Goal: Task Accomplishment & Management: Complete application form

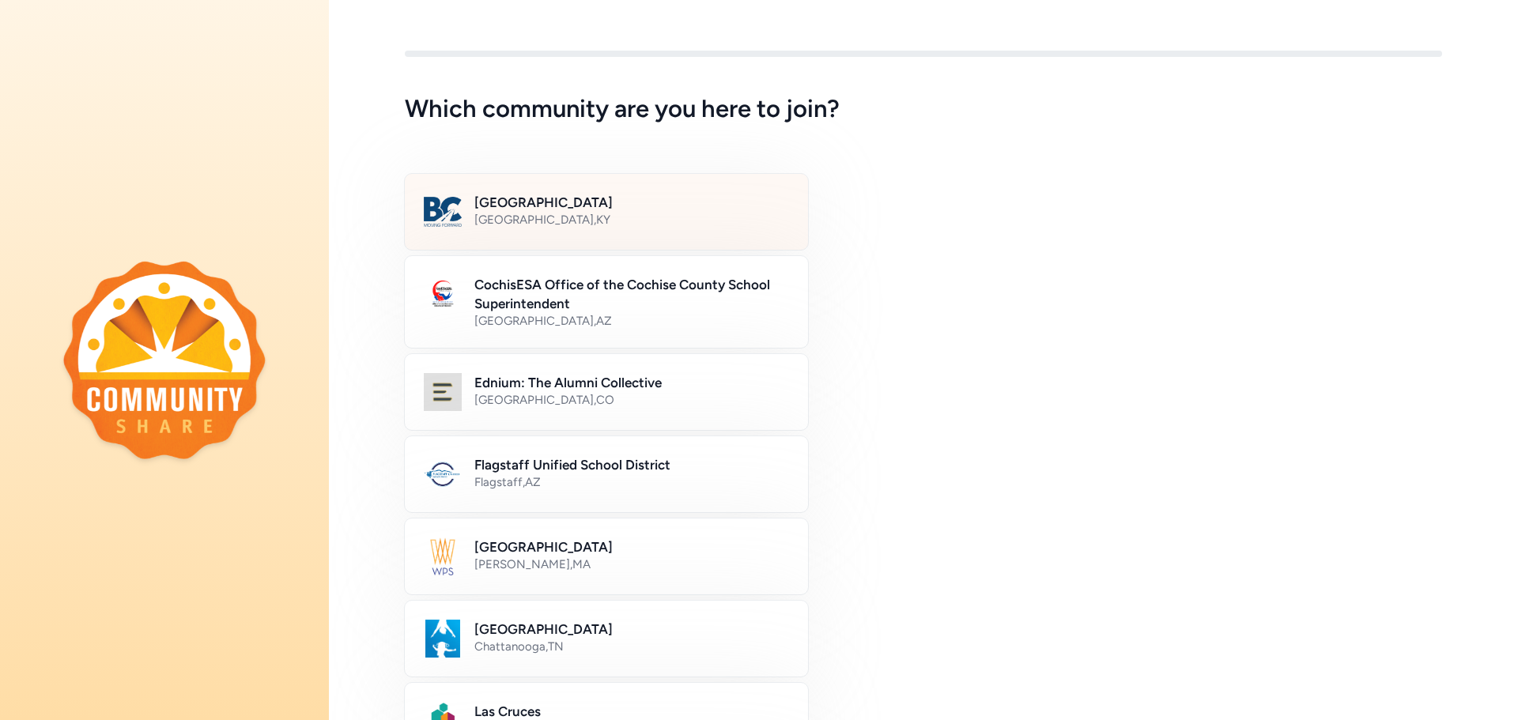
click at [576, 219] on div "Bullitt County , KY" at bounding box center [631, 220] width 315 height 16
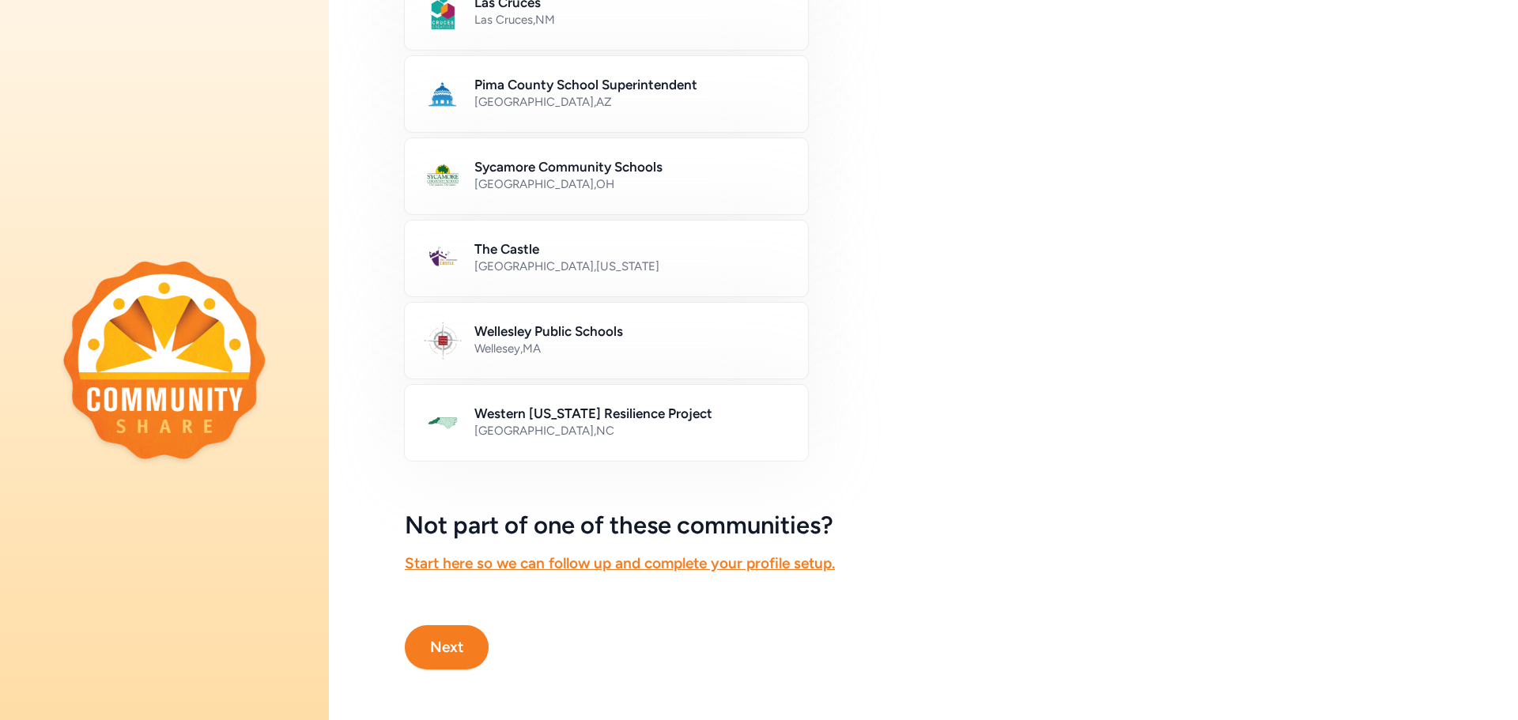
scroll to position [721, 0]
click at [426, 626] on button "Next" at bounding box center [447, 647] width 84 height 44
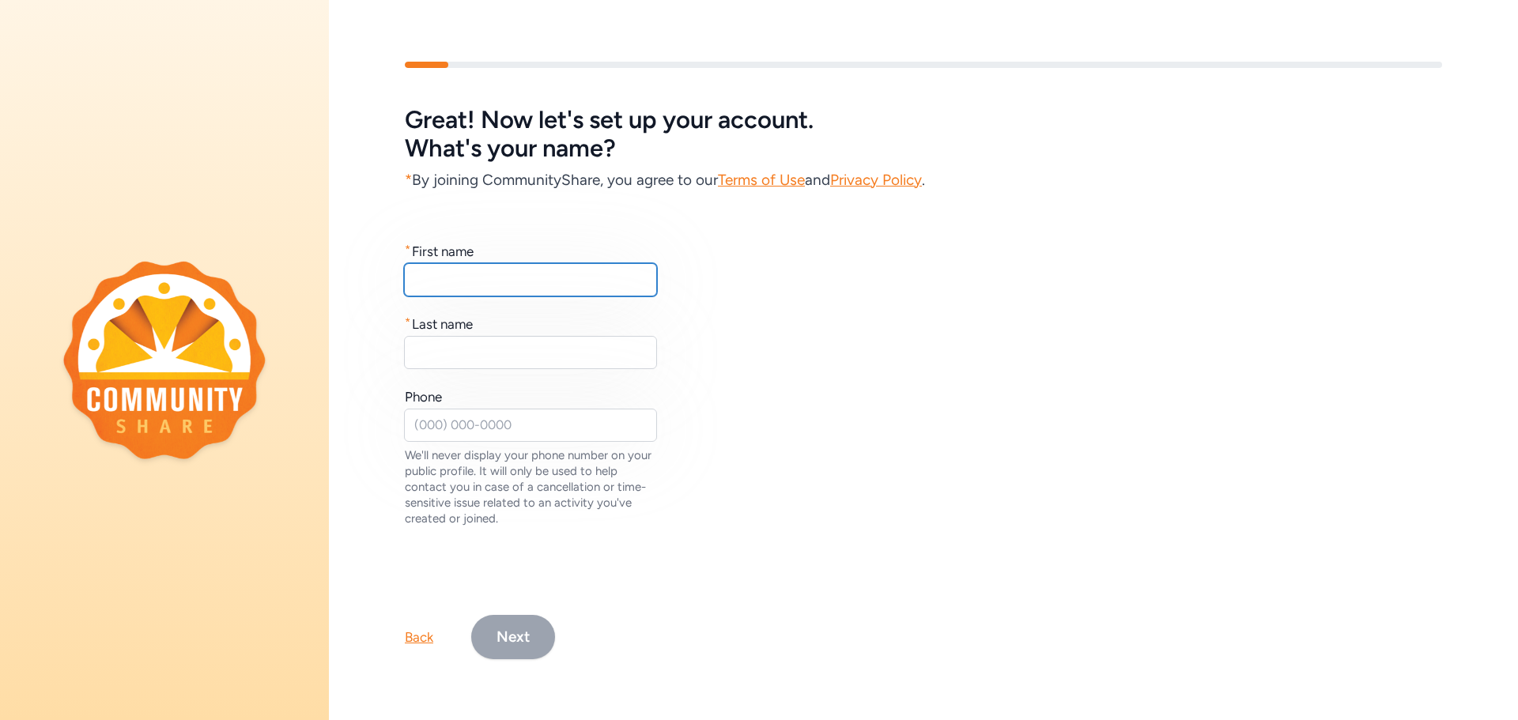
click at [531, 282] on input "text" at bounding box center [530, 279] width 253 height 33
type input "Stephanie"
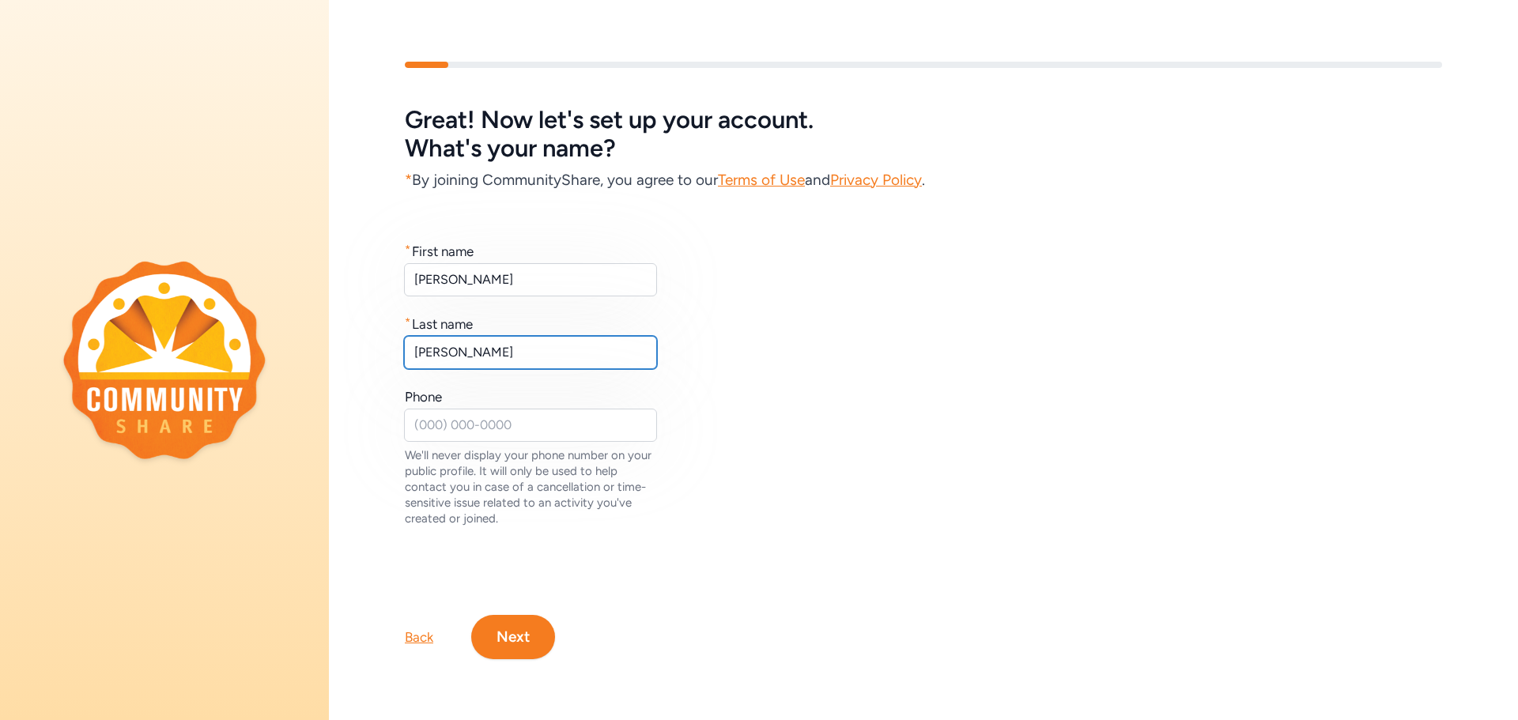
type input "Burba"
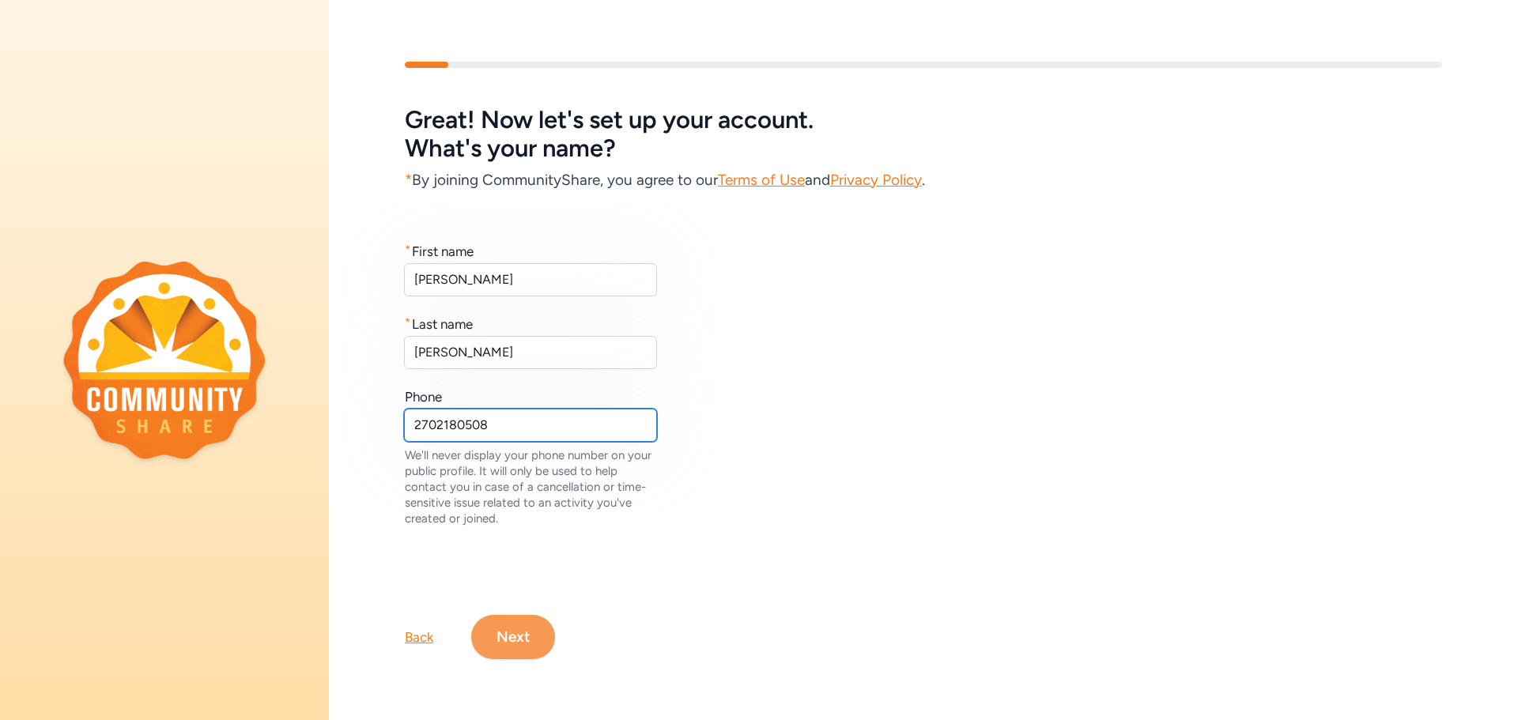
type input "2702180508"
click at [513, 615] on button "Next" at bounding box center [513, 637] width 84 height 44
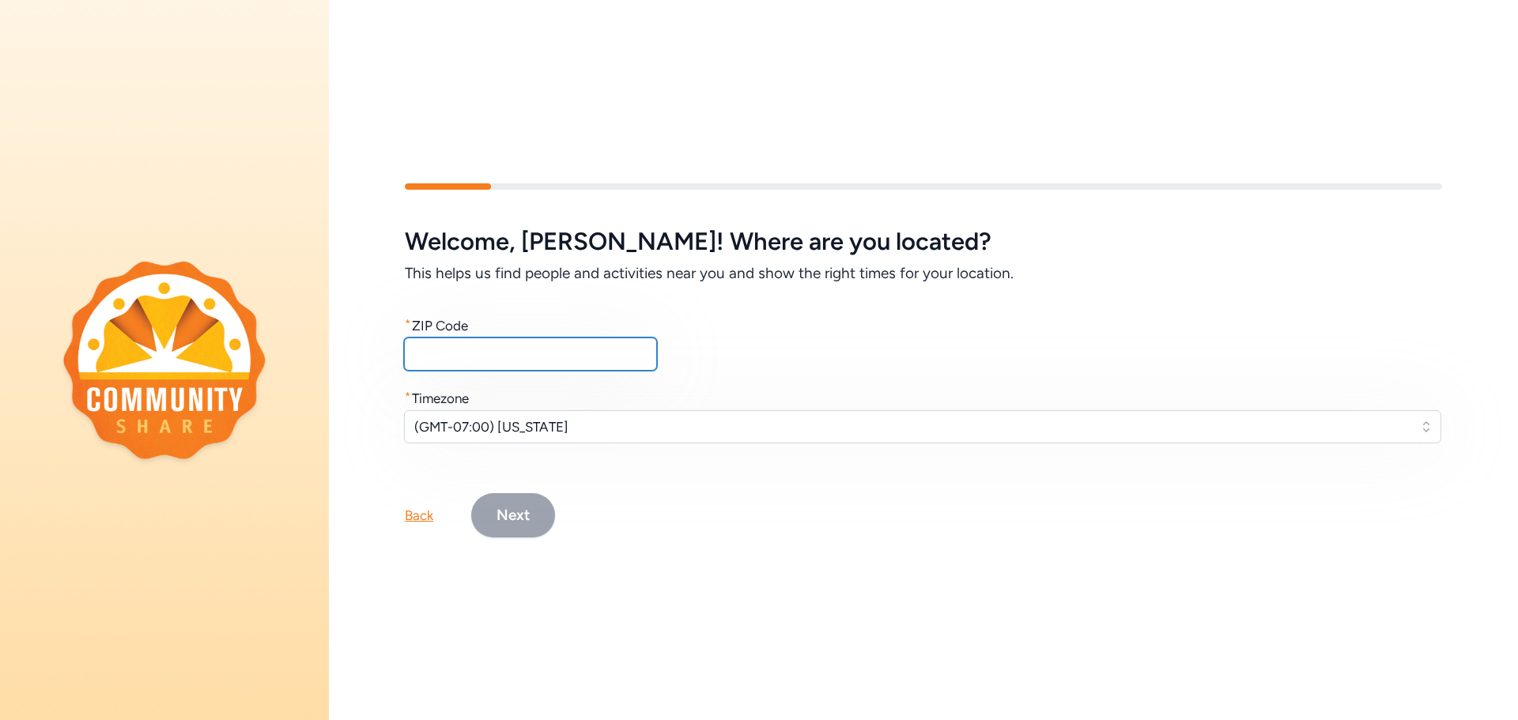
click at [506, 361] on input "text" at bounding box center [530, 354] width 253 height 33
type input "40165"
click at [591, 418] on span "(GMT-07:00) Arizona" at bounding box center [911, 426] width 995 height 19
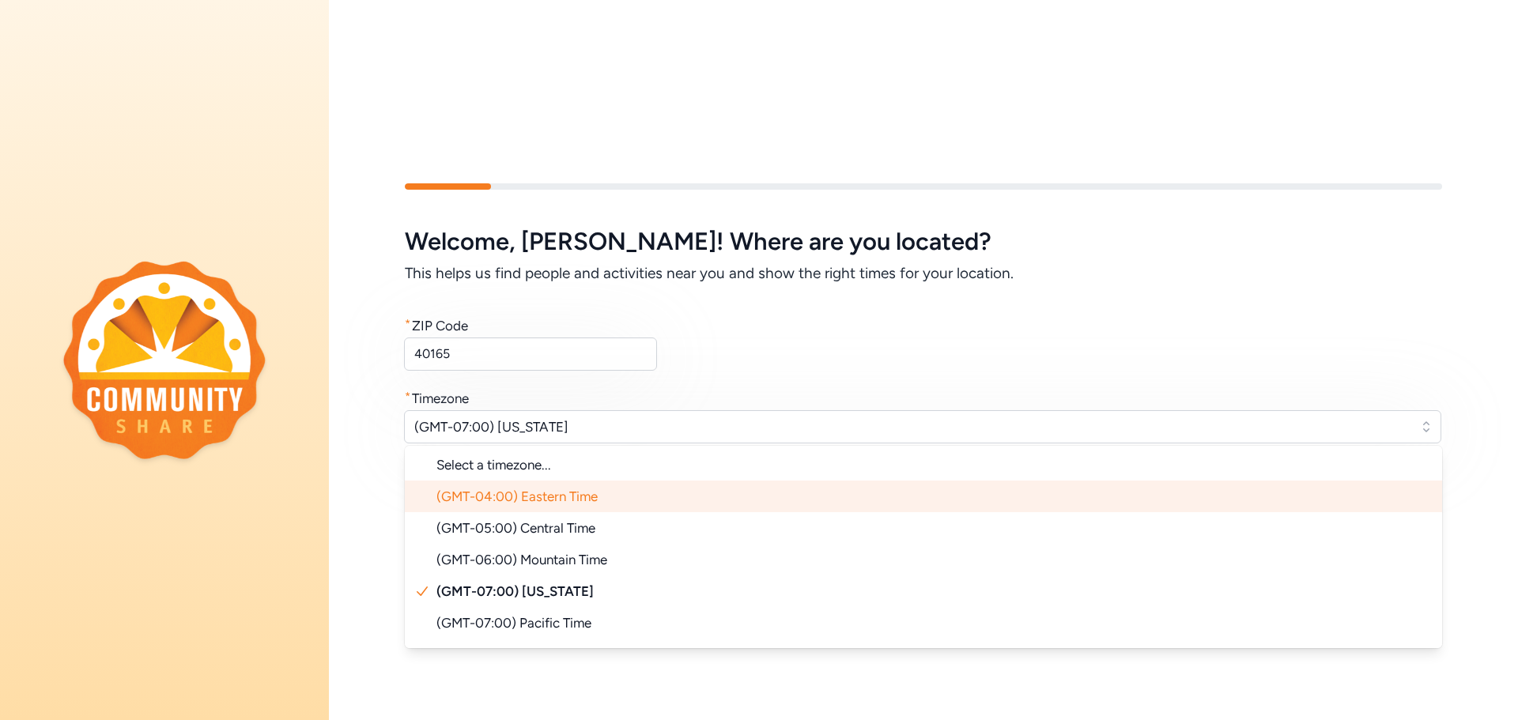
click at [618, 485] on li "(GMT-04:00) Eastern Time" at bounding box center [923, 497] width 1037 height 32
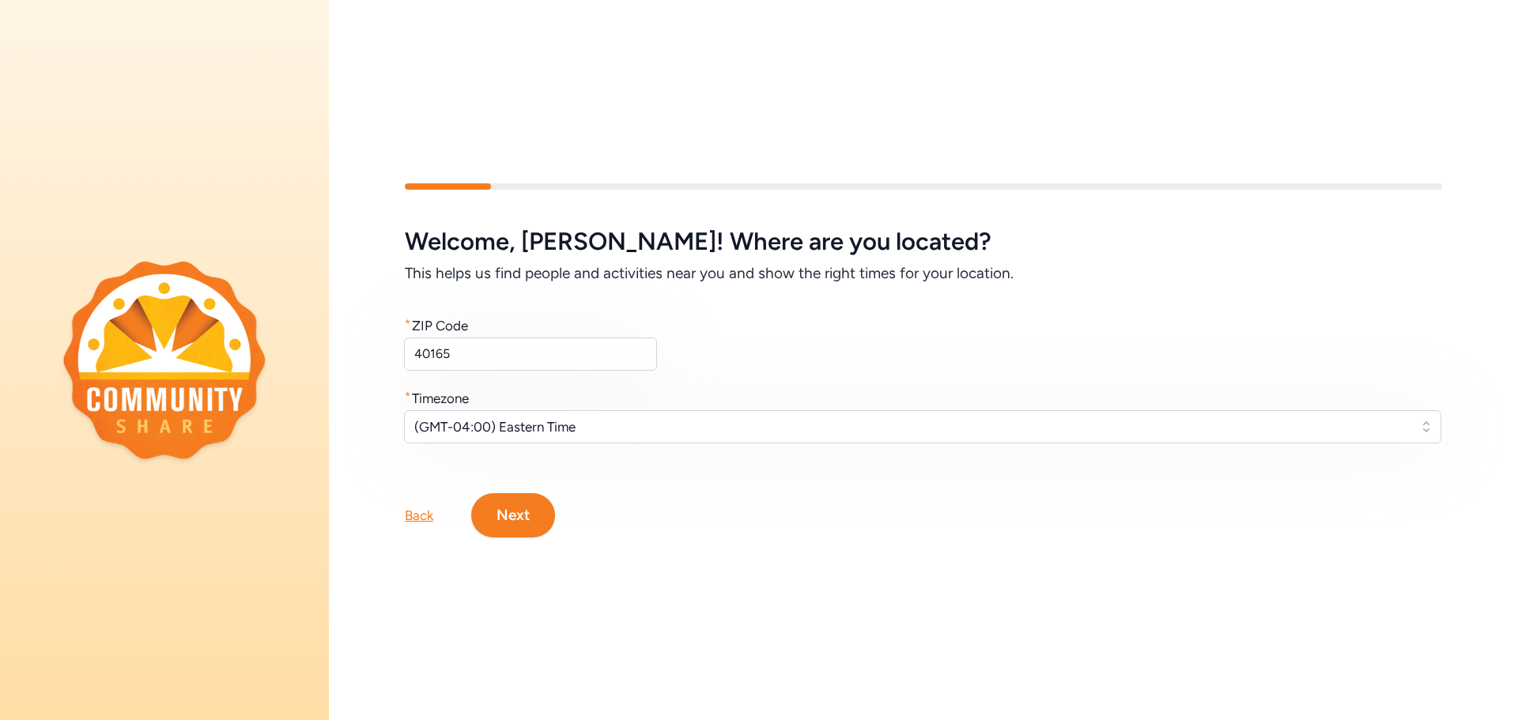
click at [519, 503] on button "Next" at bounding box center [513, 515] width 84 height 44
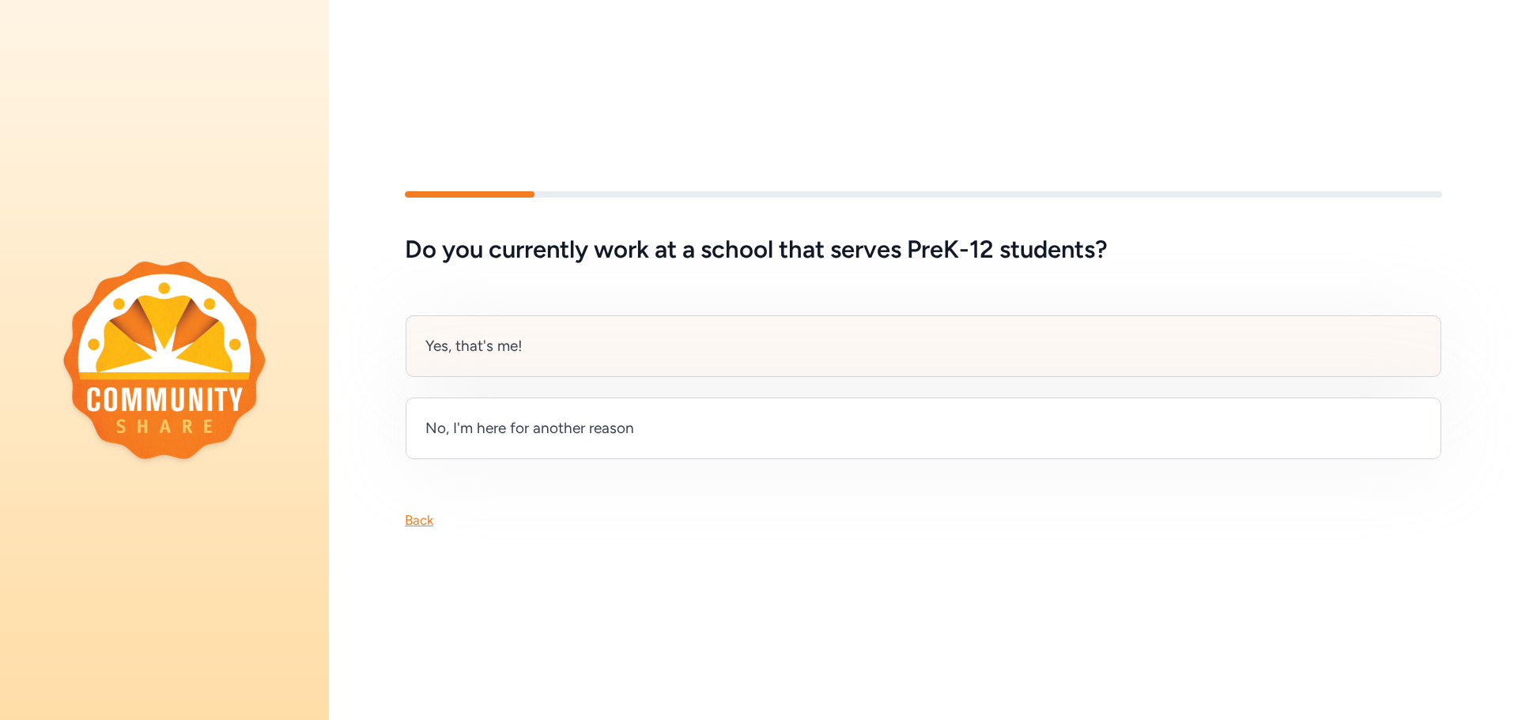
click at [558, 338] on div "Yes, that's me!" at bounding box center [924, 346] width 1036 height 62
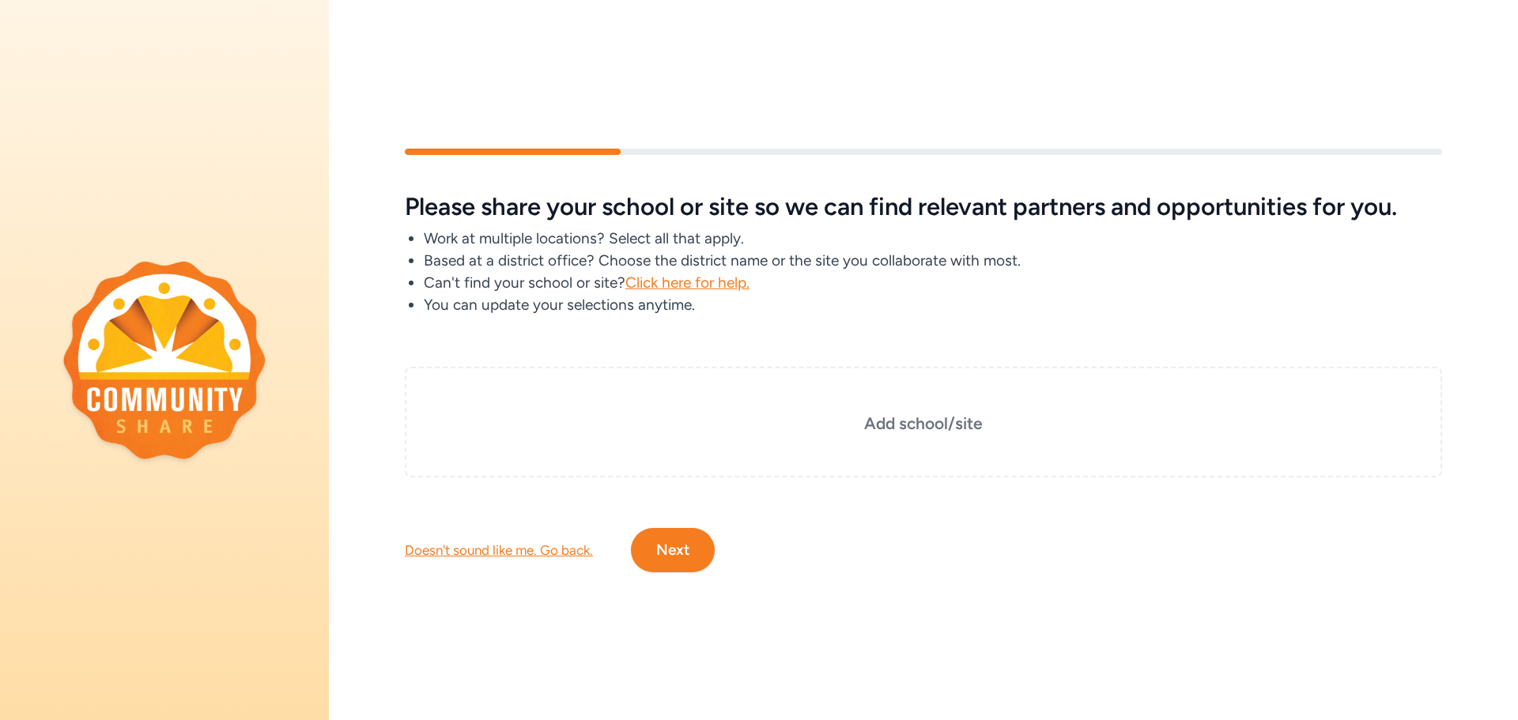
click at [519, 546] on div "Doesn't sound like me. Go back." at bounding box center [499, 550] width 188 height 19
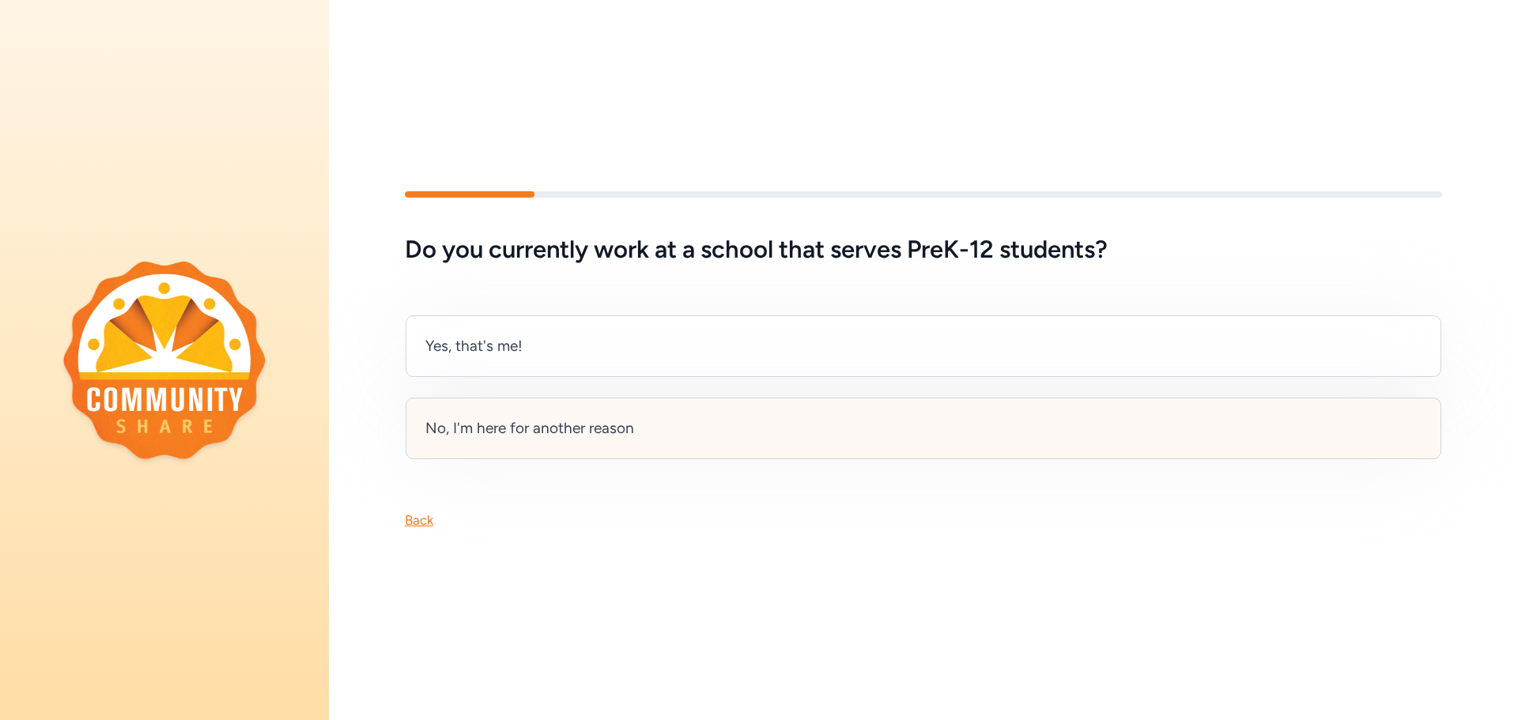
click at [466, 427] on div "No, I'm here for another reason" at bounding box center [529, 428] width 209 height 22
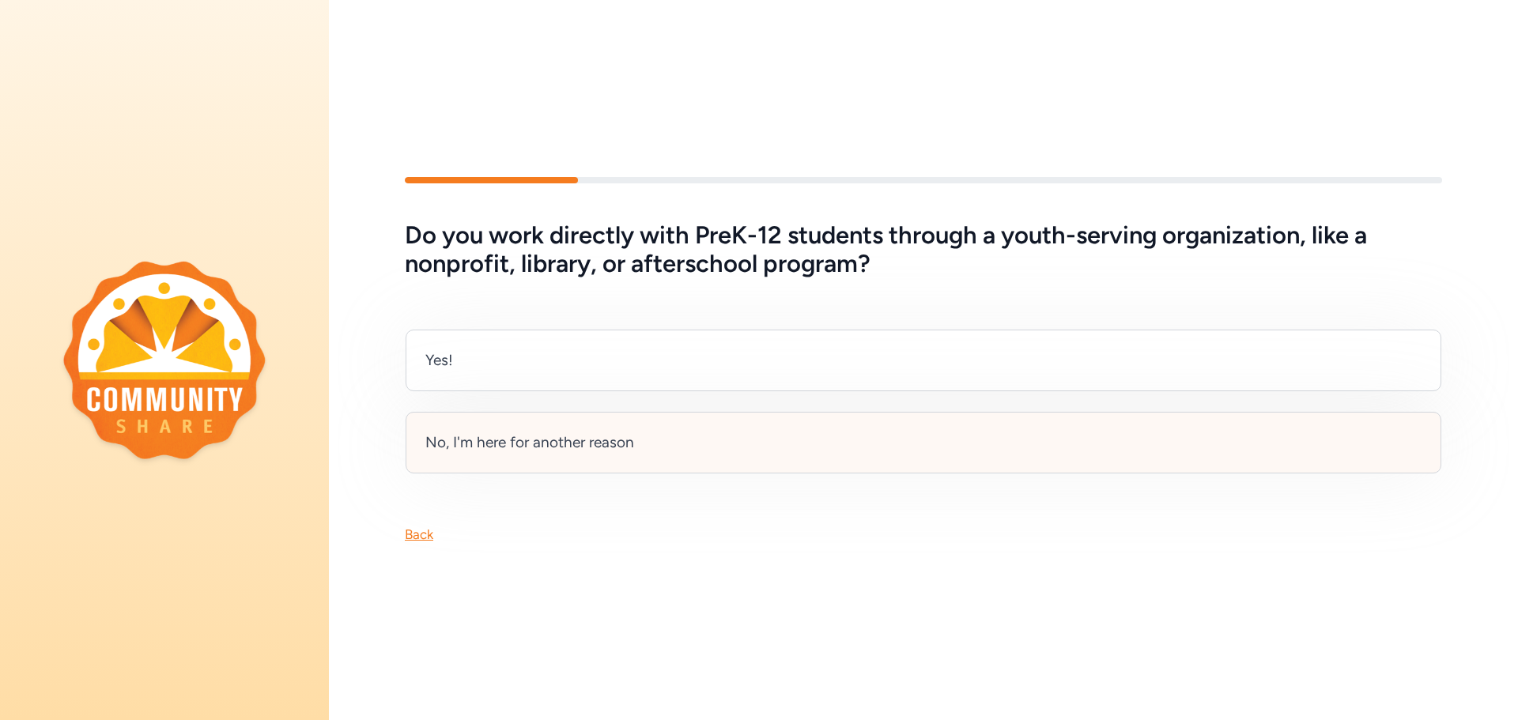
click at [591, 432] on div "No, I'm here for another reason" at bounding box center [529, 443] width 209 height 22
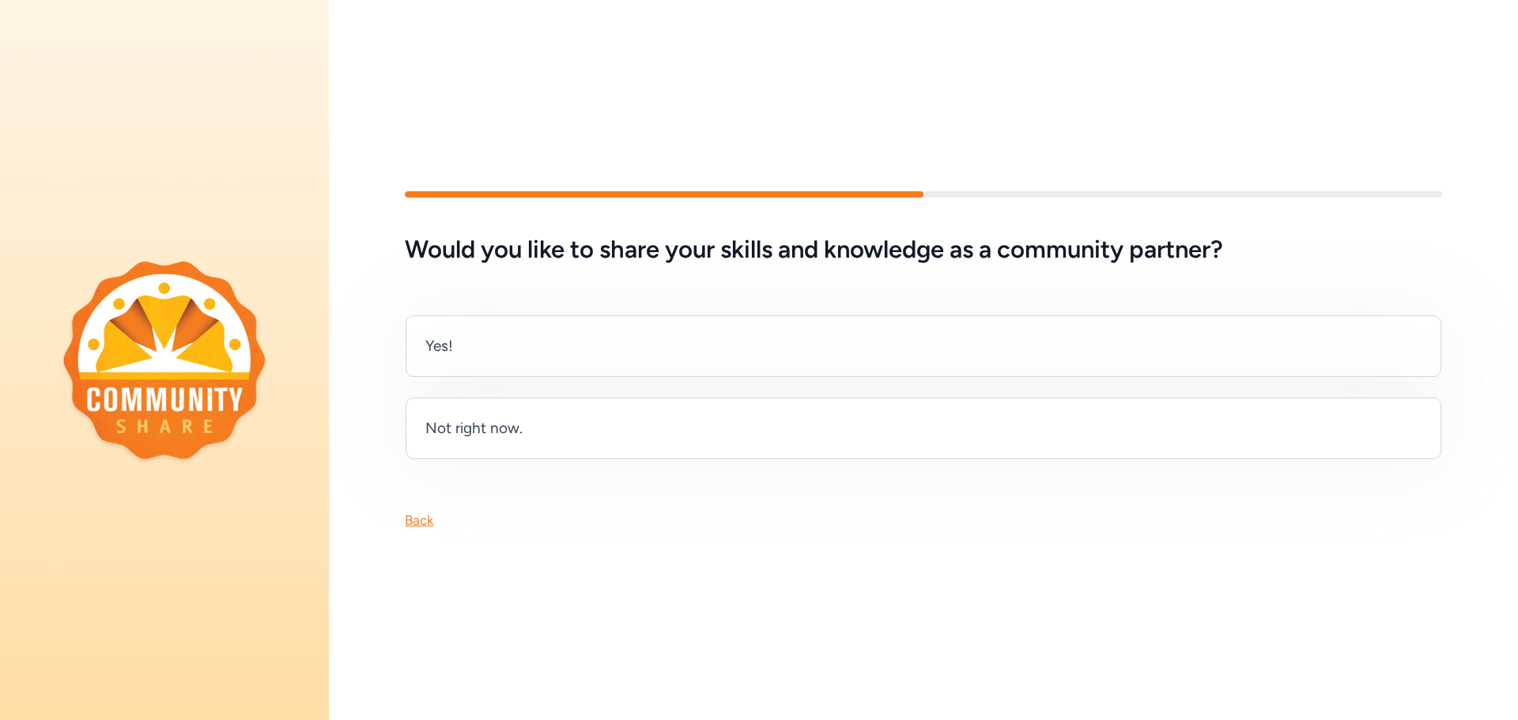
click at [713, 303] on div "Yes! Not right now." at bounding box center [923, 362] width 1189 height 196
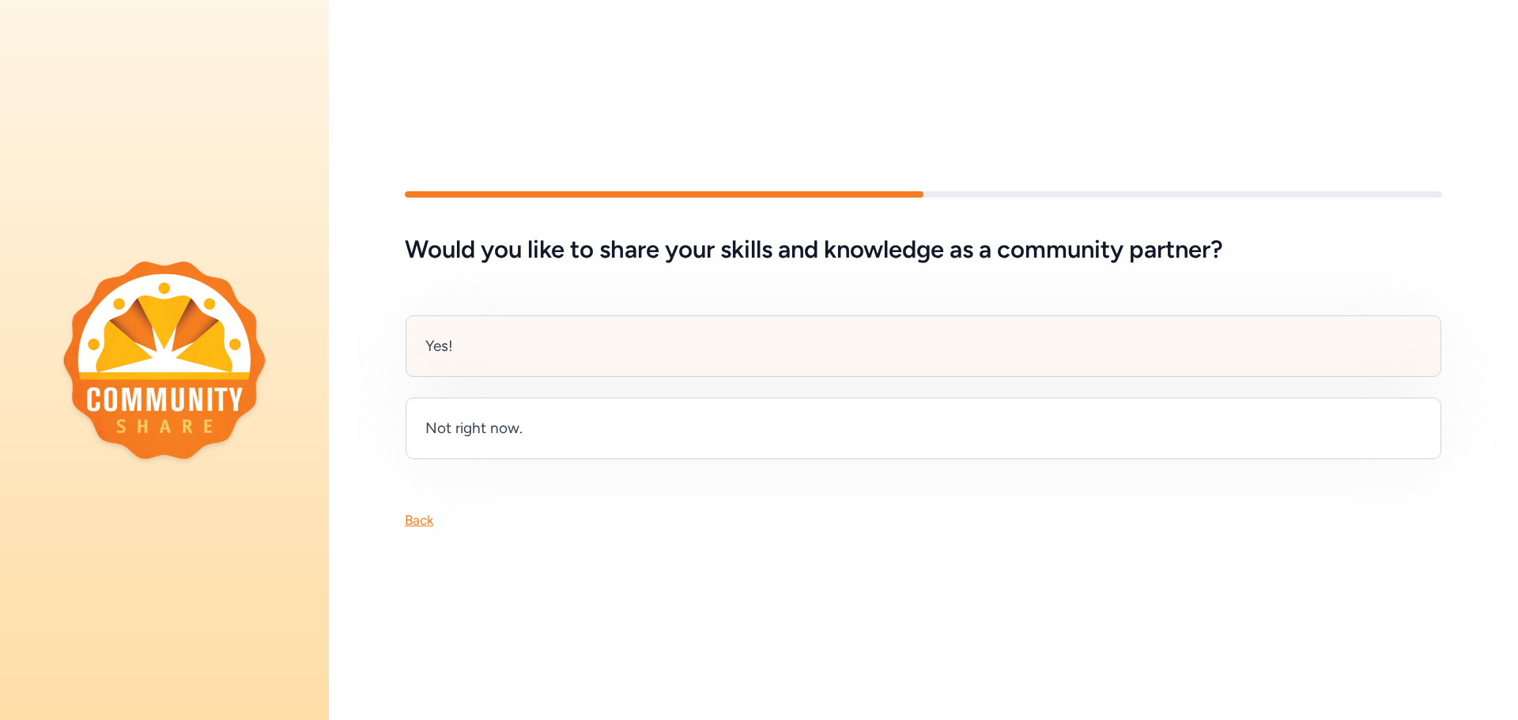
click at [708, 338] on div "Yes!" at bounding box center [924, 346] width 1036 height 62
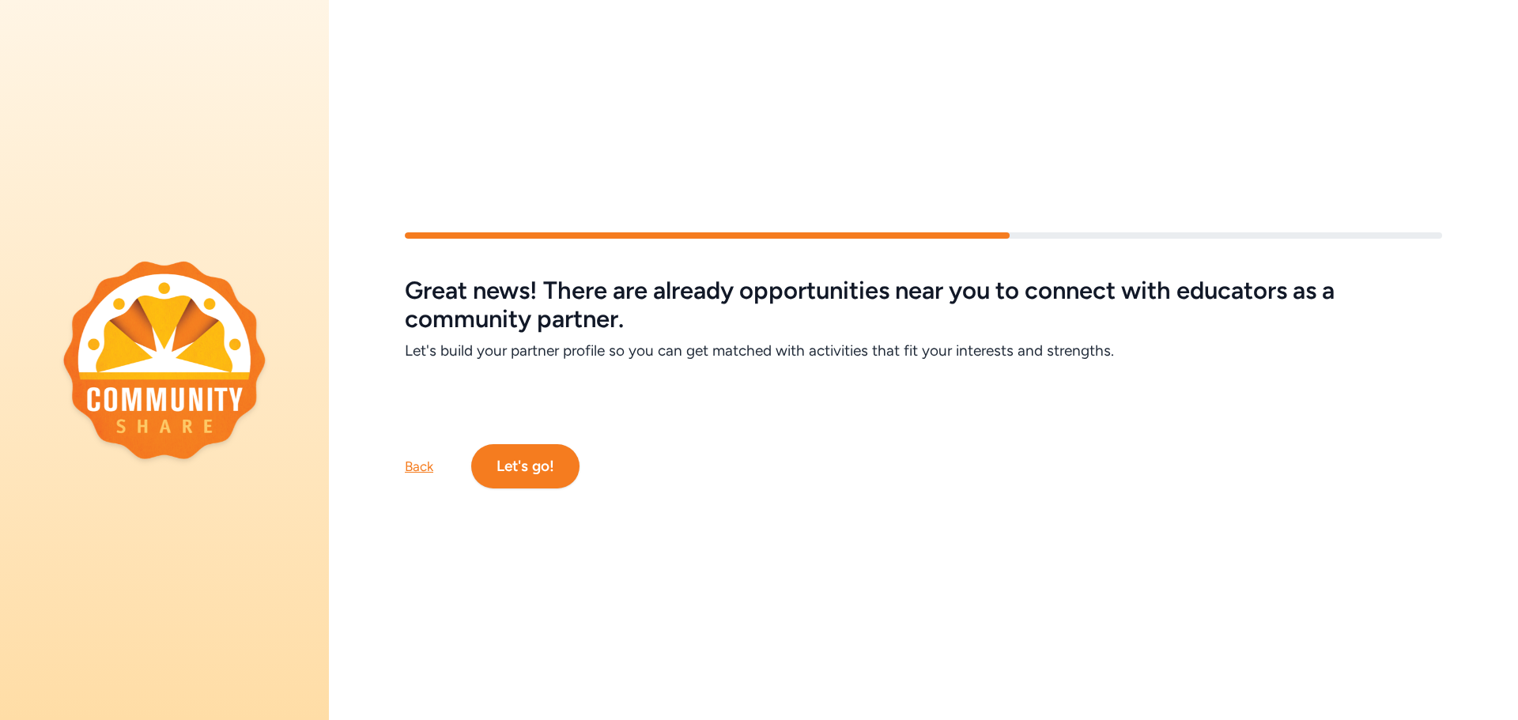
click at [407, 457] on div "Back" at bounding box center [419, 466] width 28 height 19
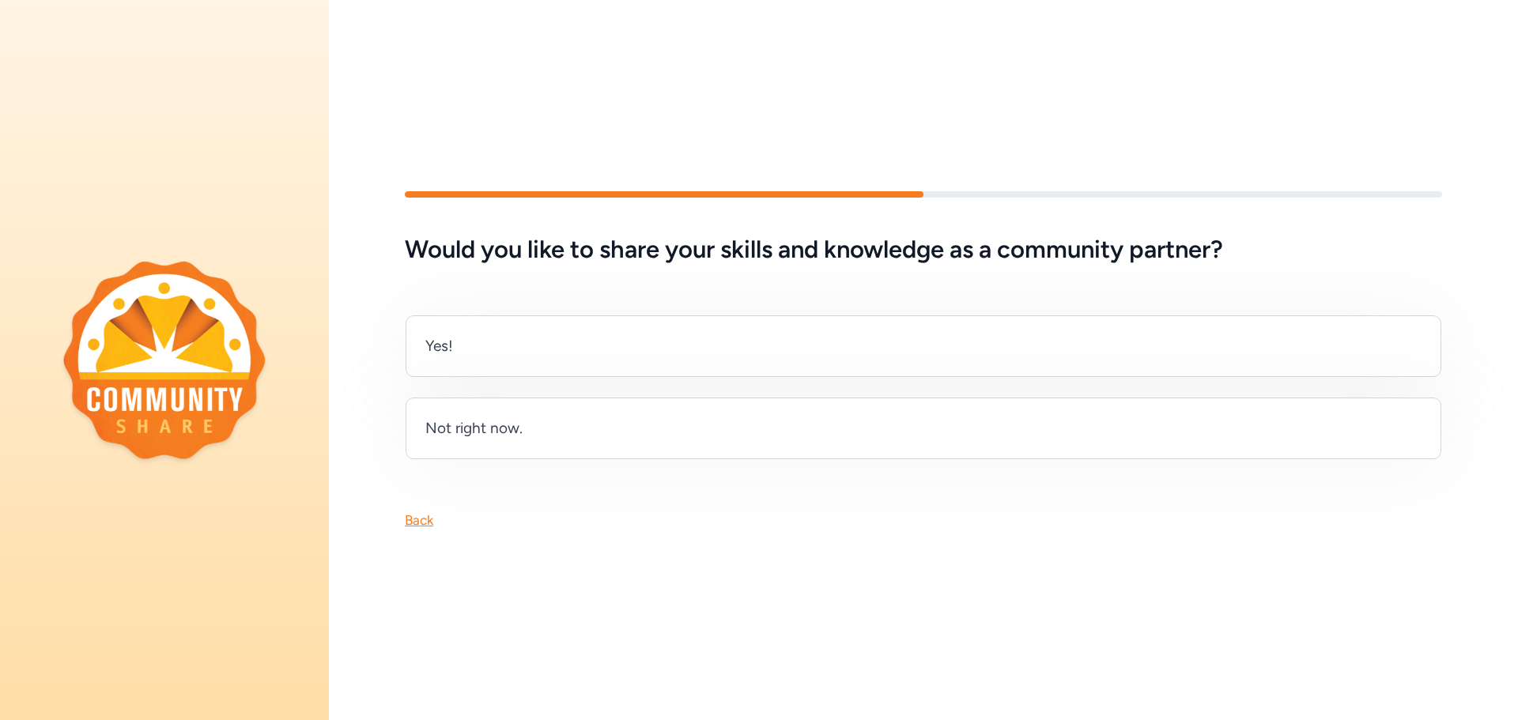
click at [418, 519] on div "Back" at bounding box center [419, 520] width 28 height 19
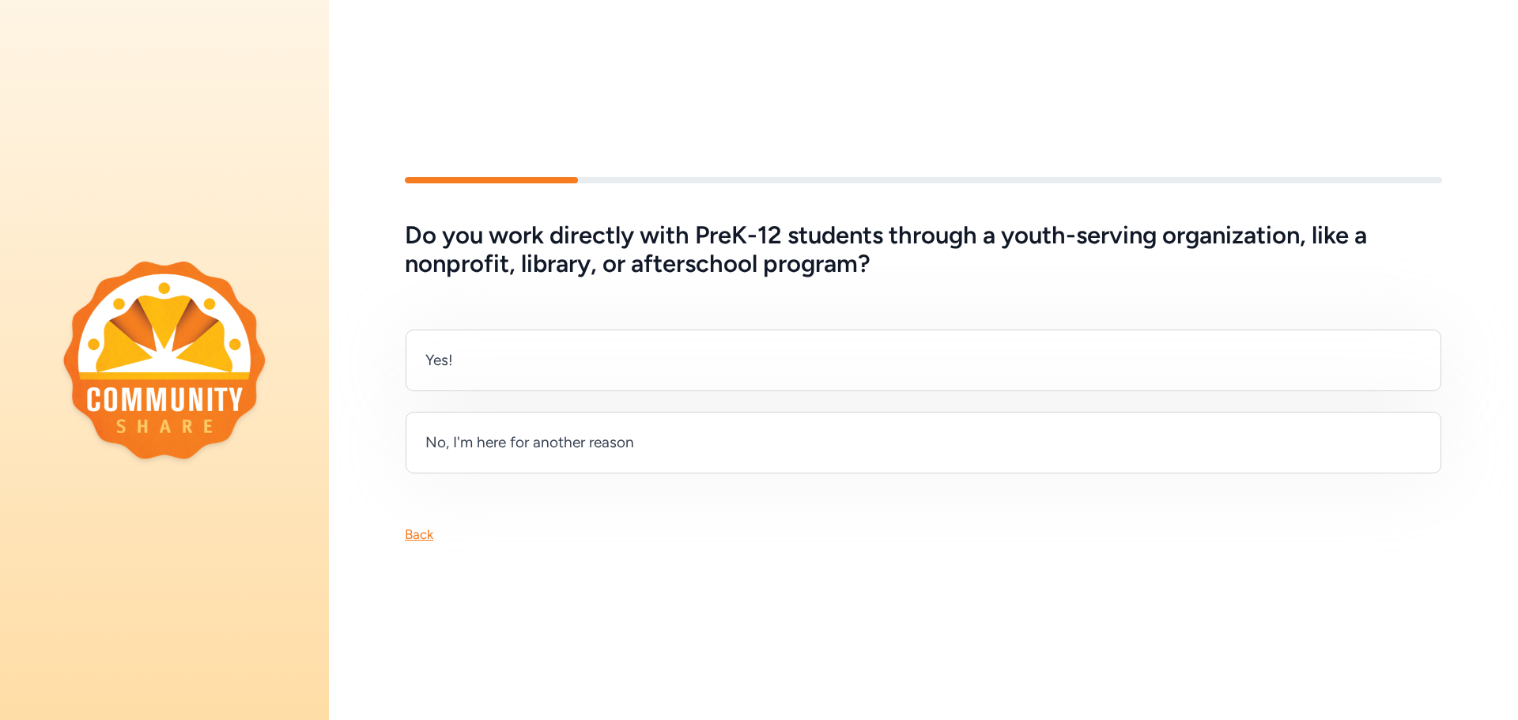
click at [420, 525] on div "Back" at bounding box center [419, 534] width 28 height 19
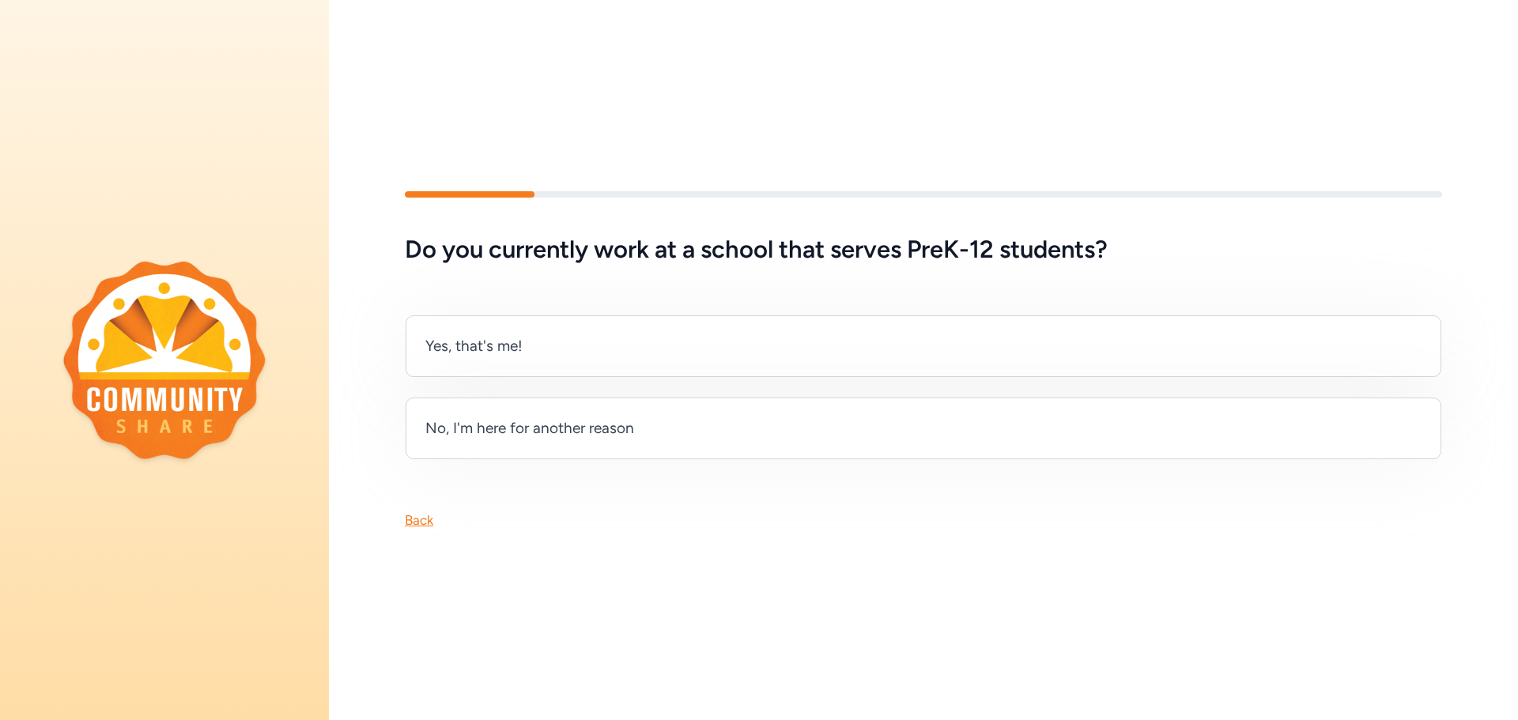
click at [421, 524] on div "Do you currently work at a school that serves PreK-12 students? Yes, that's me!…" at bounding box center [923, 361] width 1189 height 440
click at [425, 515] on div "Back" at bounding box center [419, 520] width 28 height 19
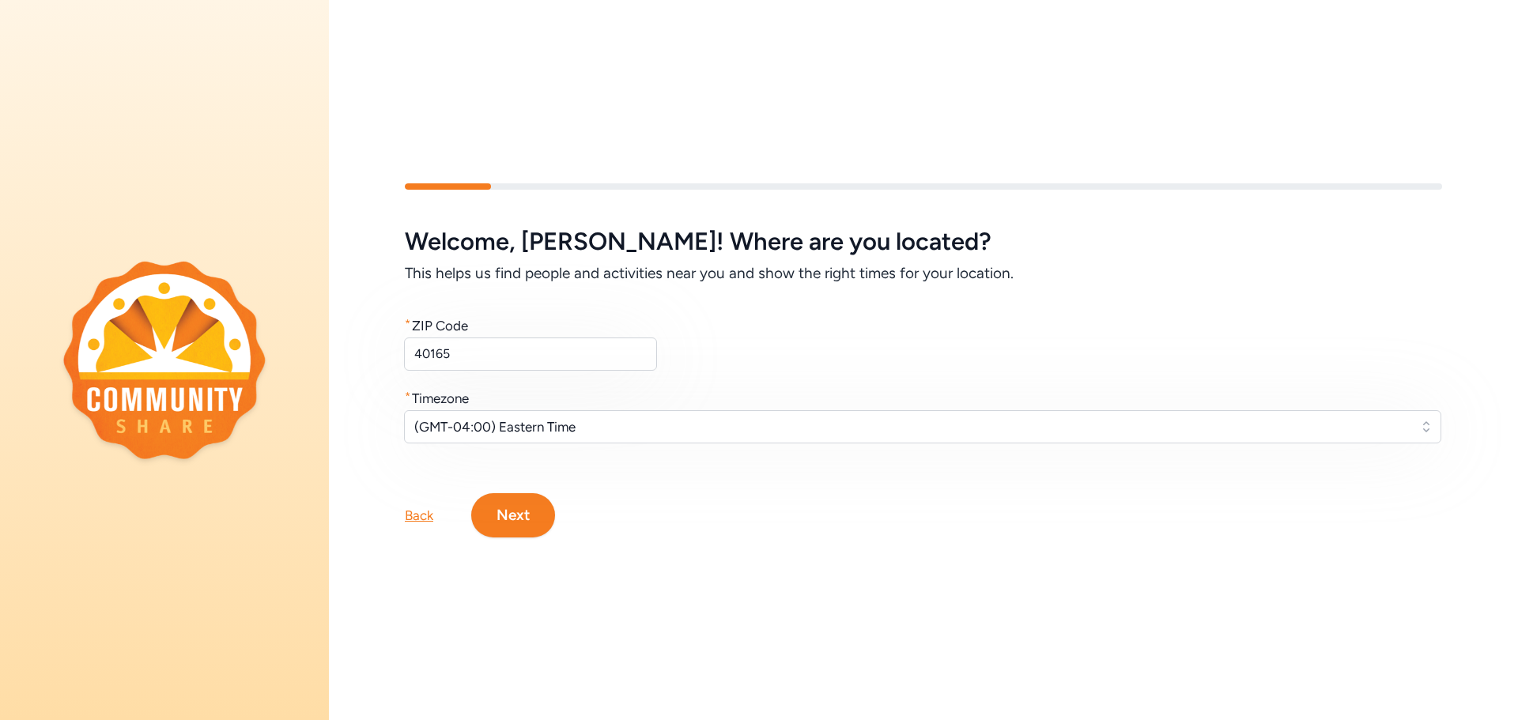
click at [508, 497] on button "Next" at bounding box center [513, 515] width 84 height 44
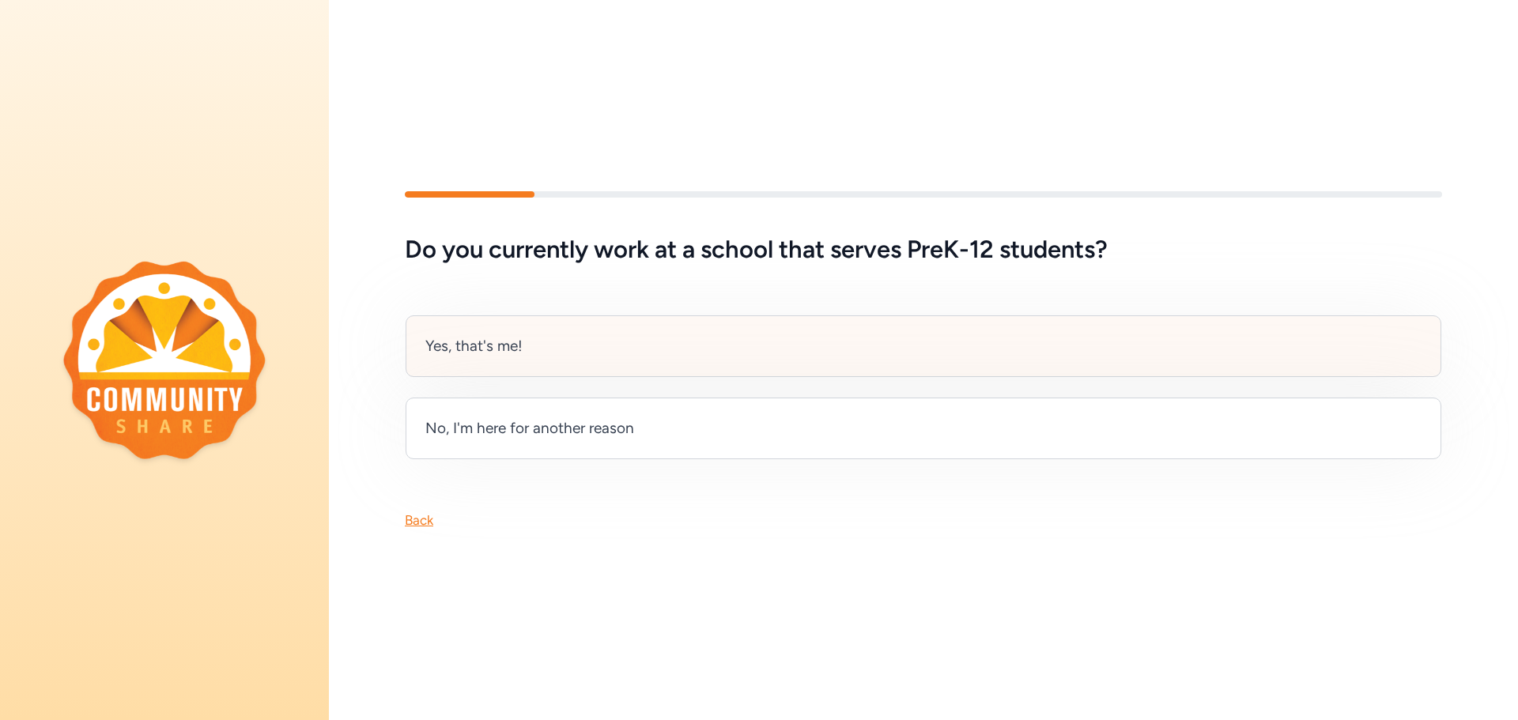
click at [499, 363] on div "Yes, that's me!" at bounding box center [924, 346] width 1036 height 62
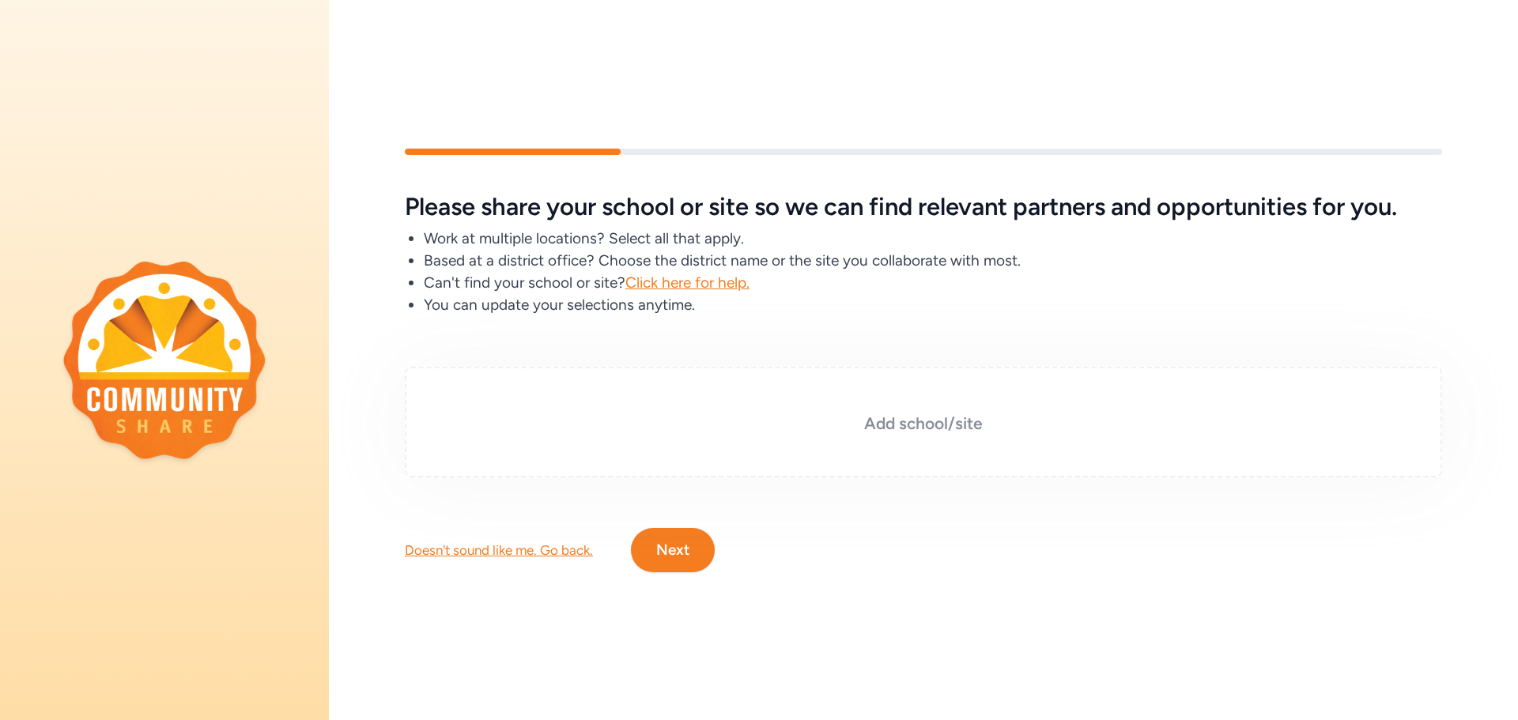
click at [857, 436] on div "Add school/site" at bounding box center [923, 422] width 1037 height 111
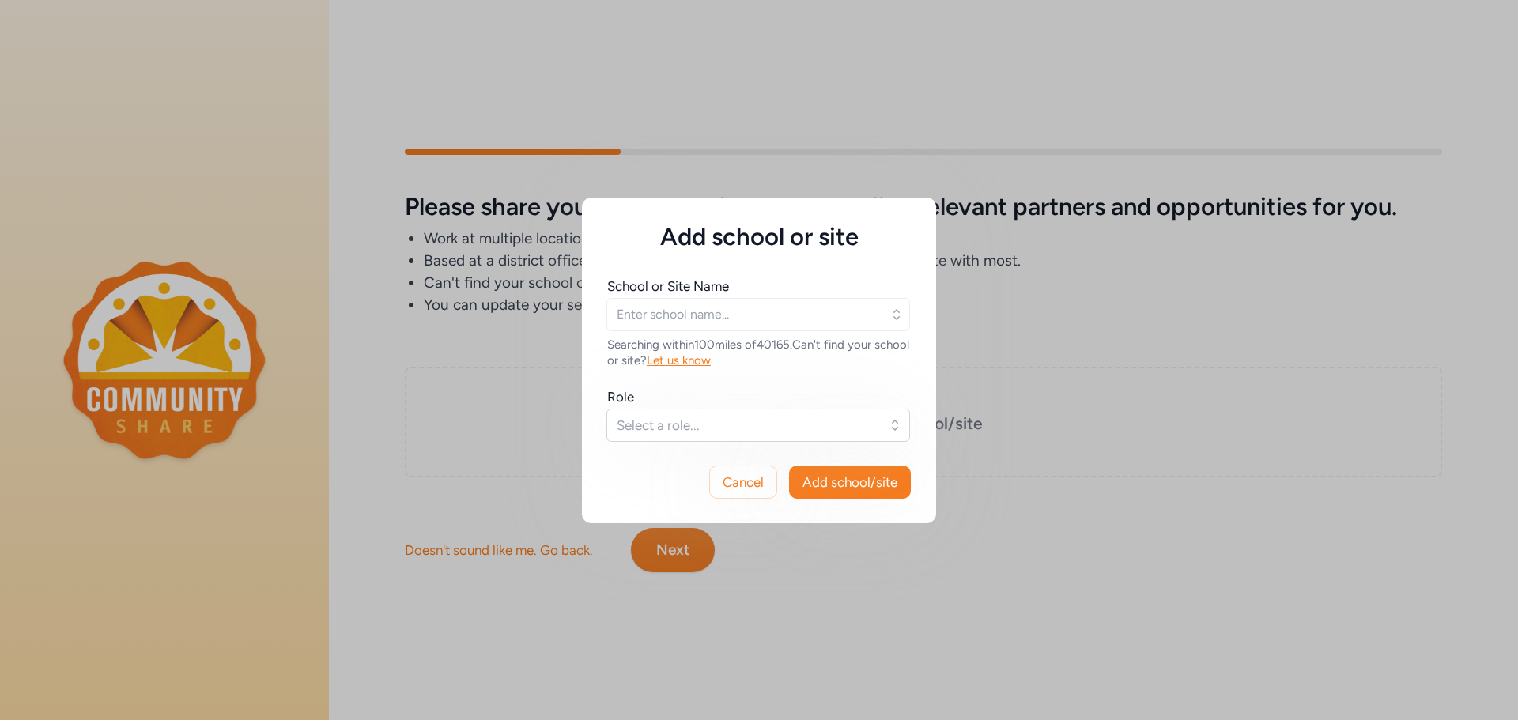
click at [726, 332] on div "School or Site Name Searching within 100 miles of 40165 . Can't find your schoo…" at bounding box center [759, 323] width 304 height 92
click at [733, 319] on input "text" at bounding box center [758, 314] width 304 height 33
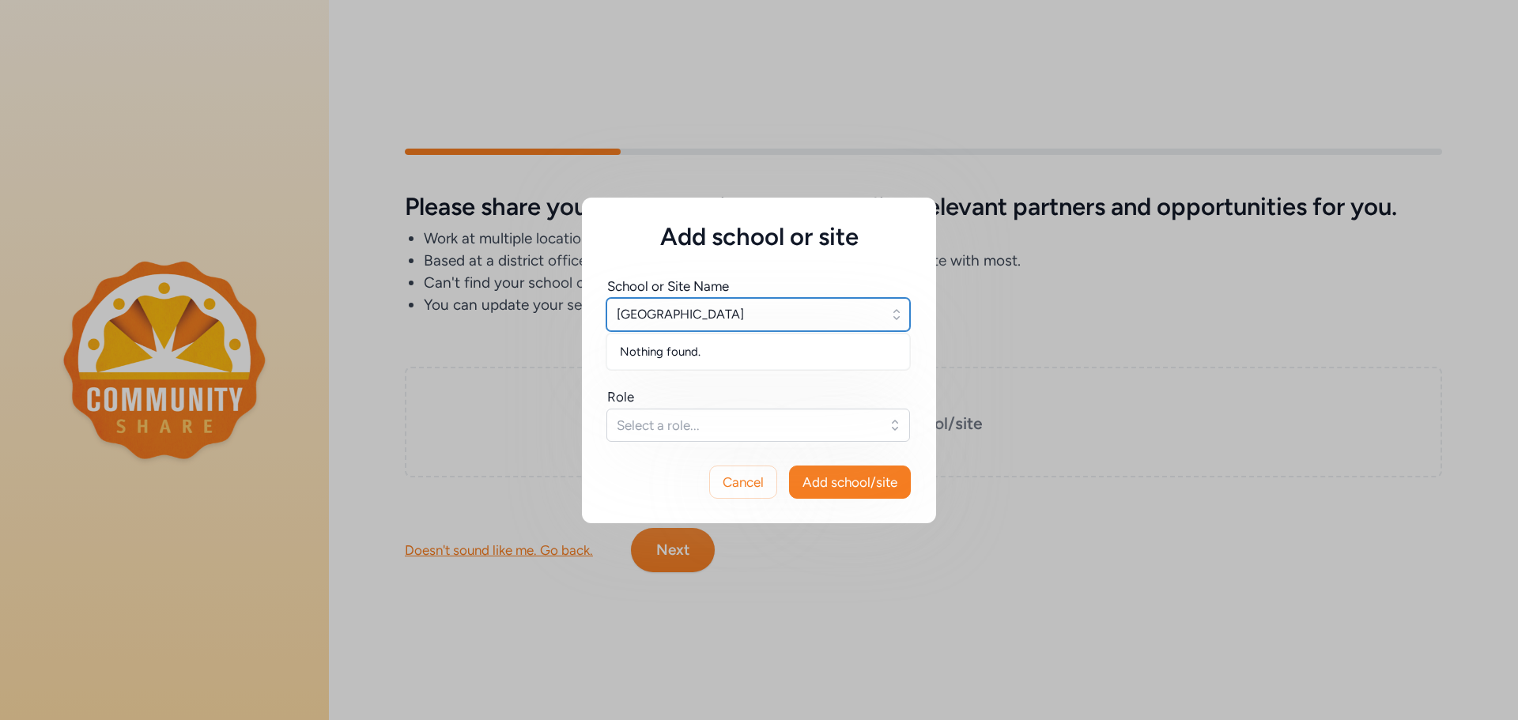
type input "north bullitt high school"
click at [730, 383] on div "School or Site Name north bullitt high school Nothing found. Searching within 1…" at bounding box center [759, 359] width 304 height 164
click at [716, 308] on input "text" at bounding box center [758, 314] width 304 height 33
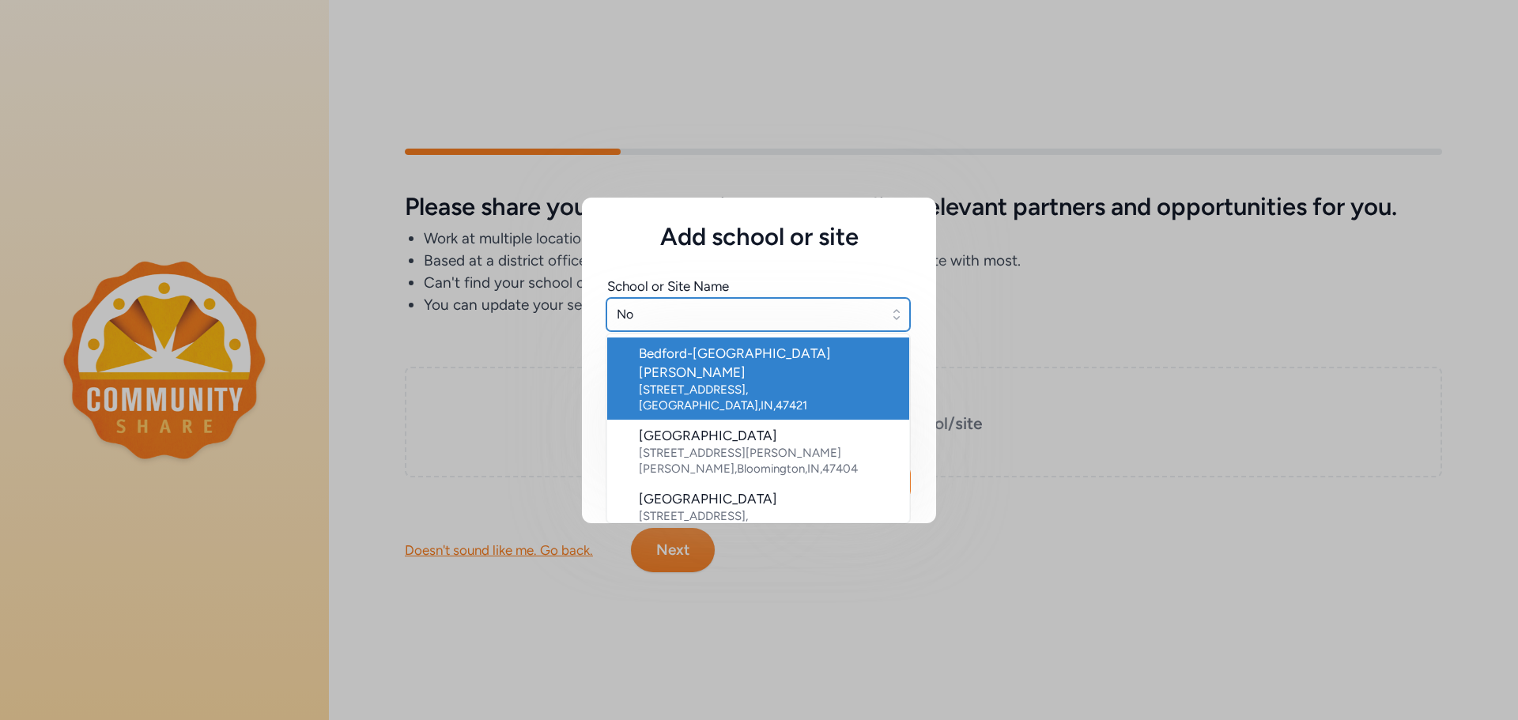
type input "N"
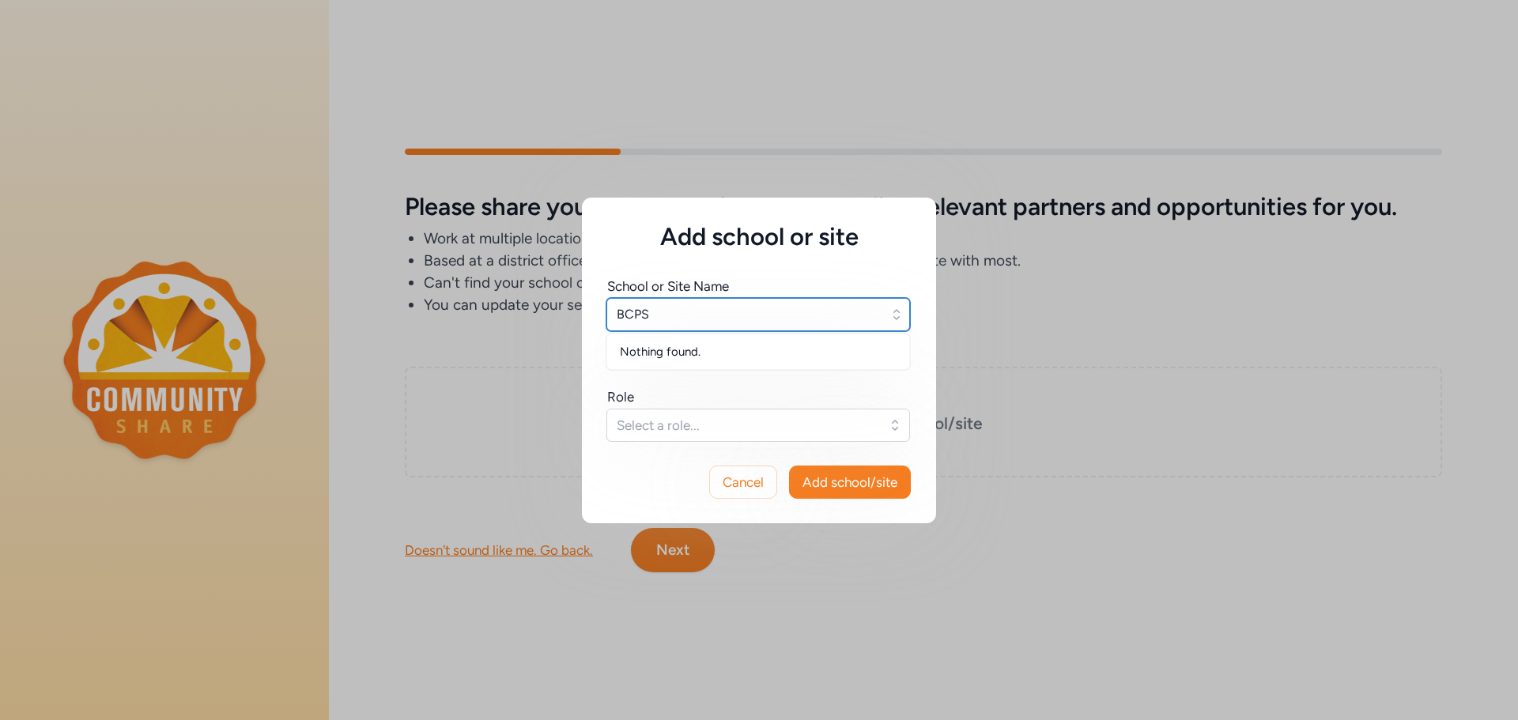
click at [659, 312] on input "BCPS" at bounding box center [758, 314] width 304 height 33
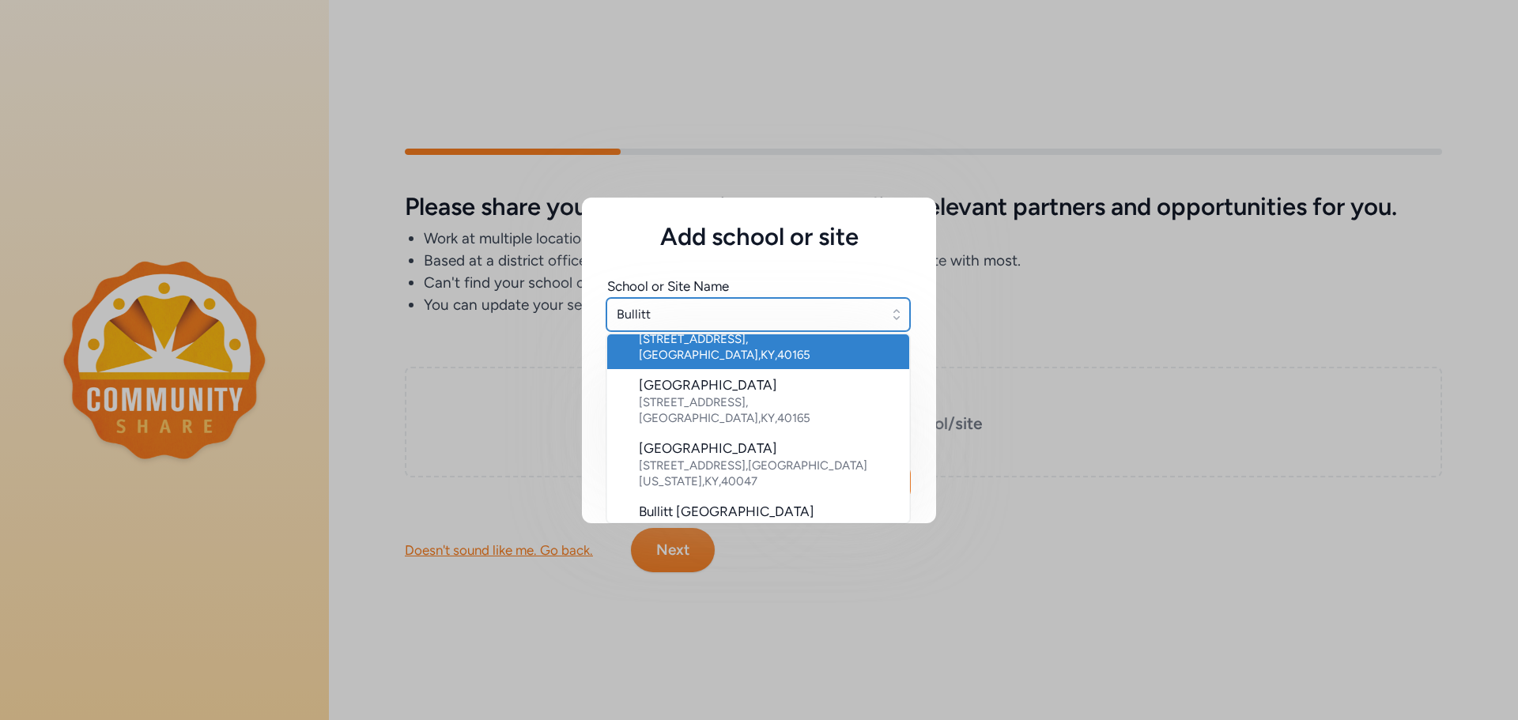
scroll to position [198, 0]
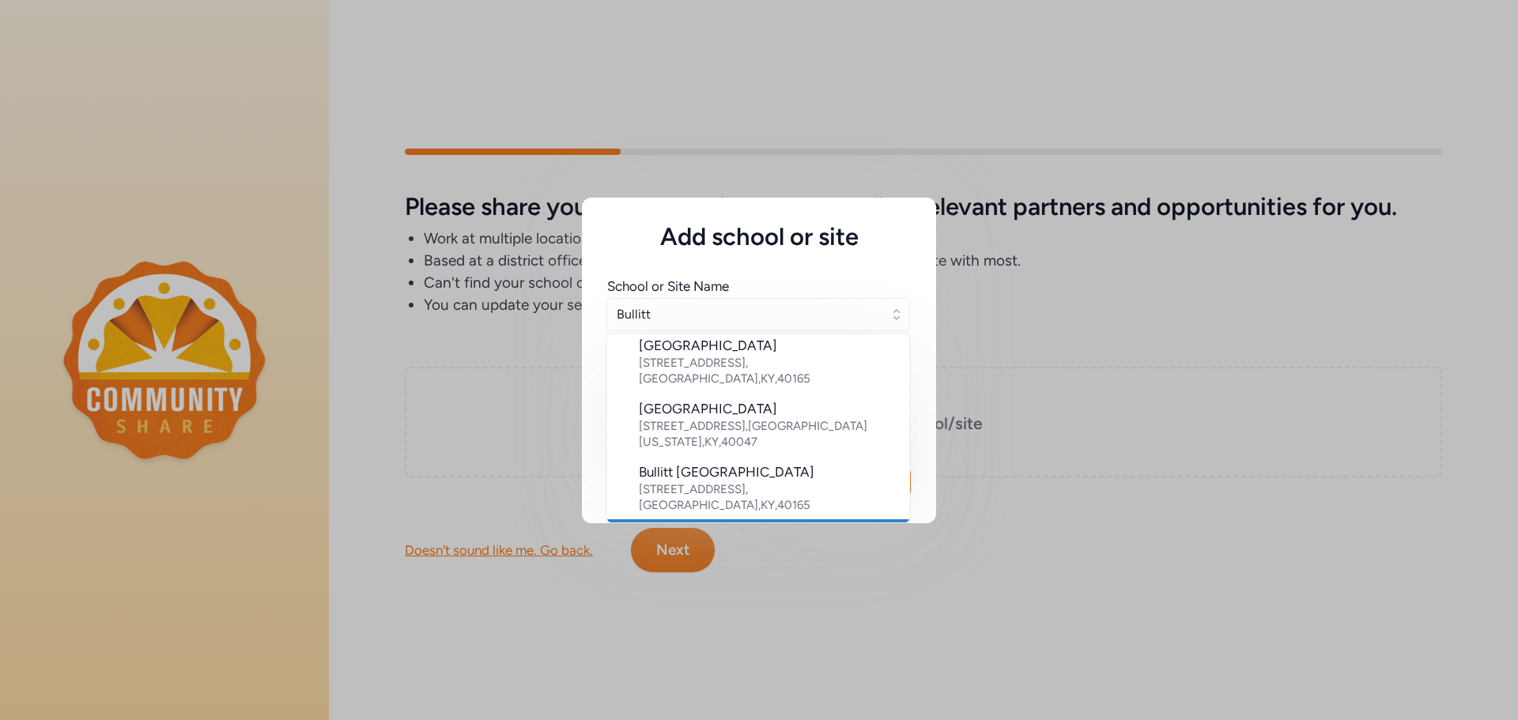
click at [766, 526] on div "North Bullitt High School" at bounding box center [768, 535] width 258 height 19
type input "North Bullitt High School"
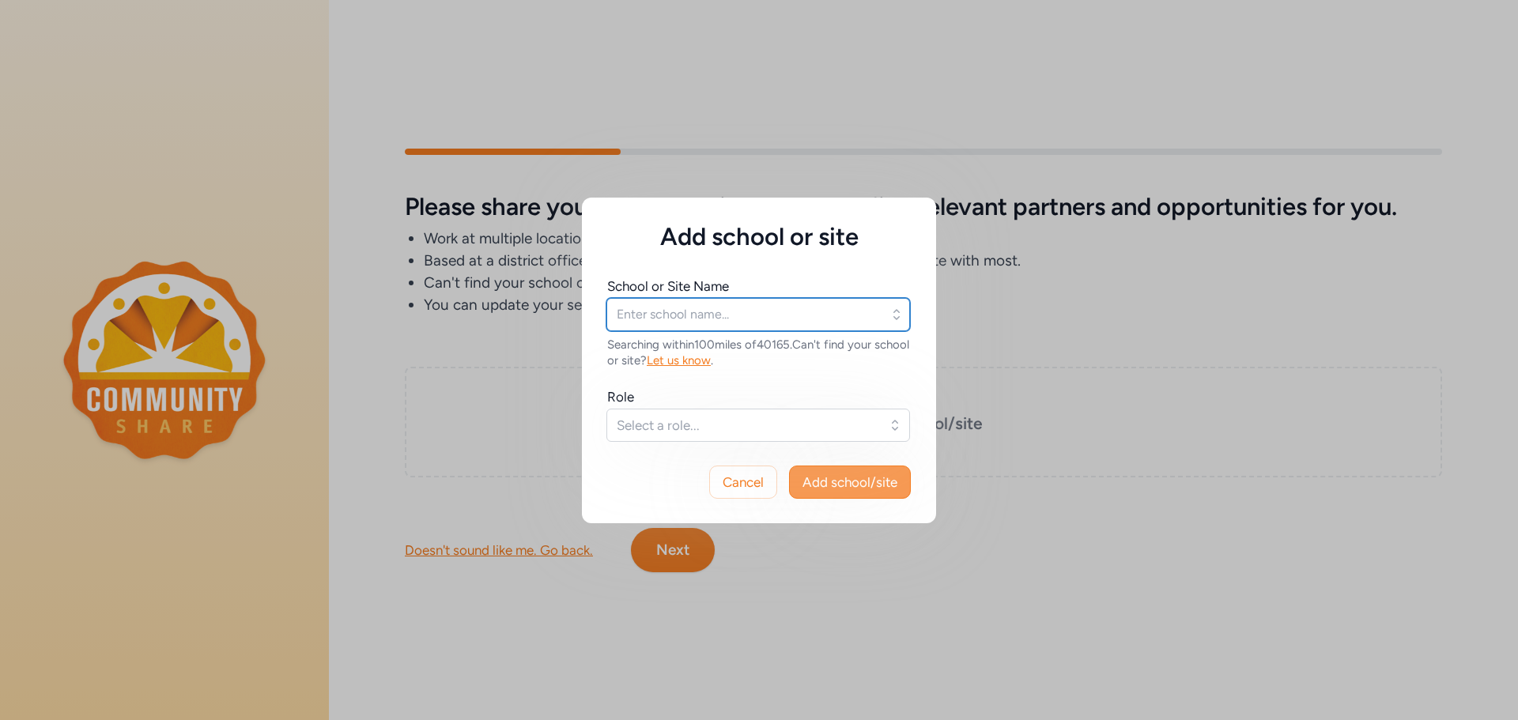
type input "North Bullitt High School"
click at [873, 482] on span "Add school/site" at bounding box center [850, 482] width 95 height 19
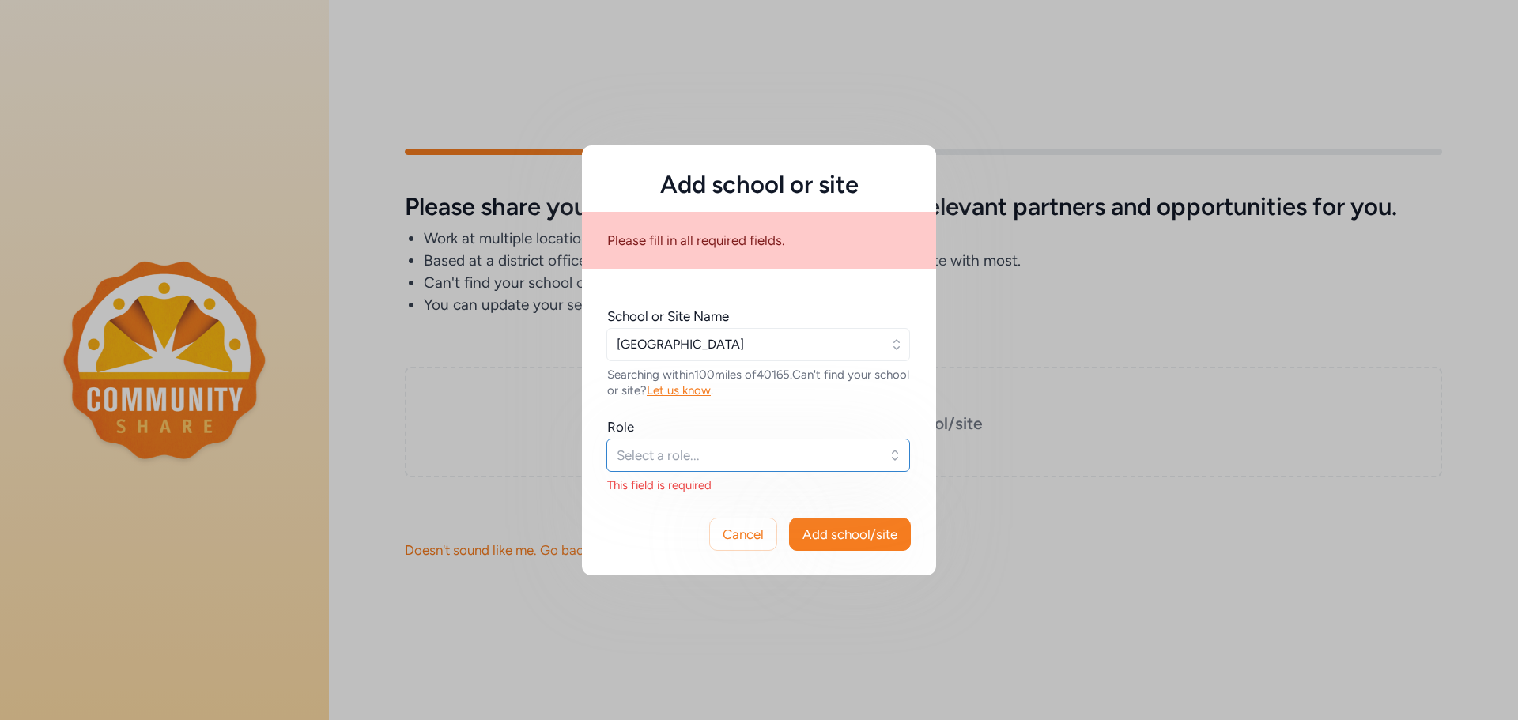
click at [714, 444] on button "Select a role..." at bounding box center [758, 455] width 304 height 33
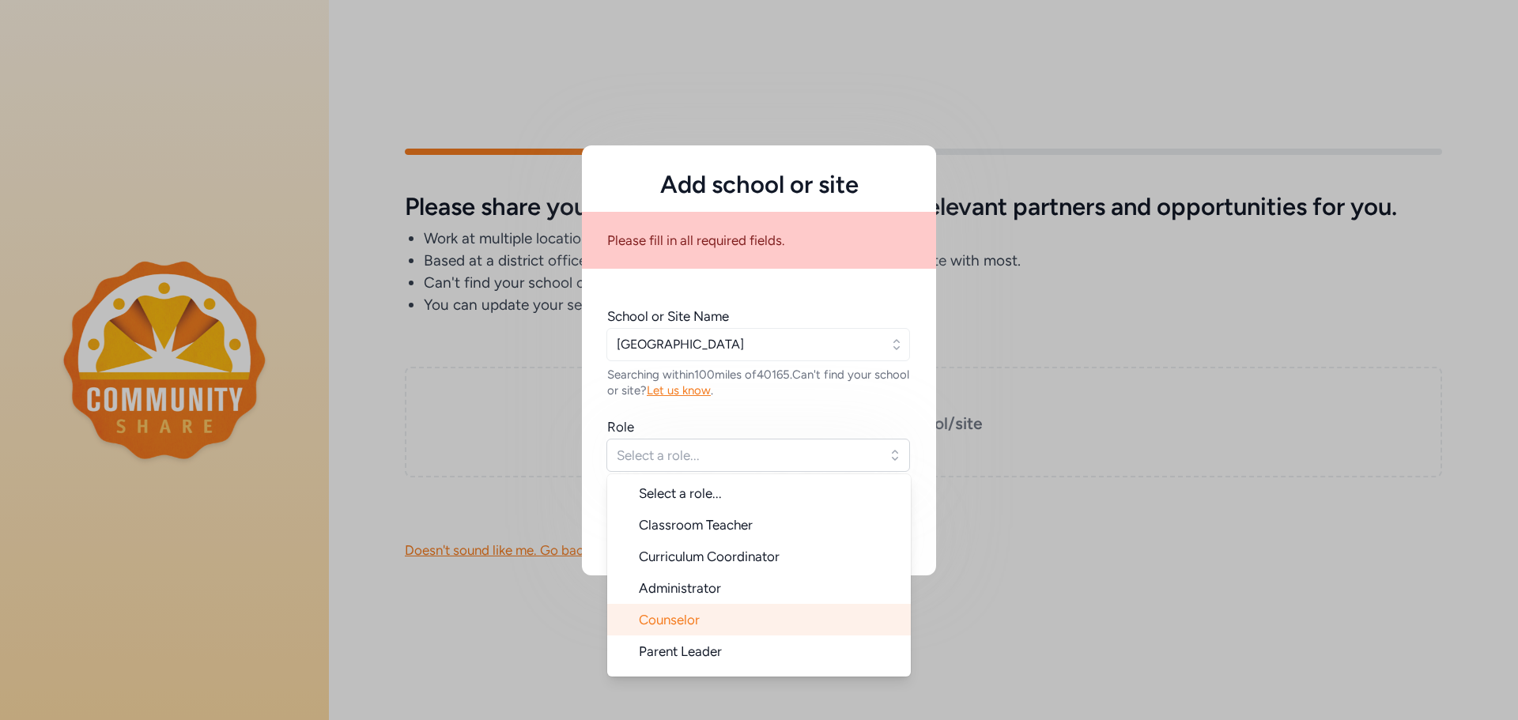
click at [775, 633] on li "Counselor" at bounding box center [759, 620] width 304 height 32
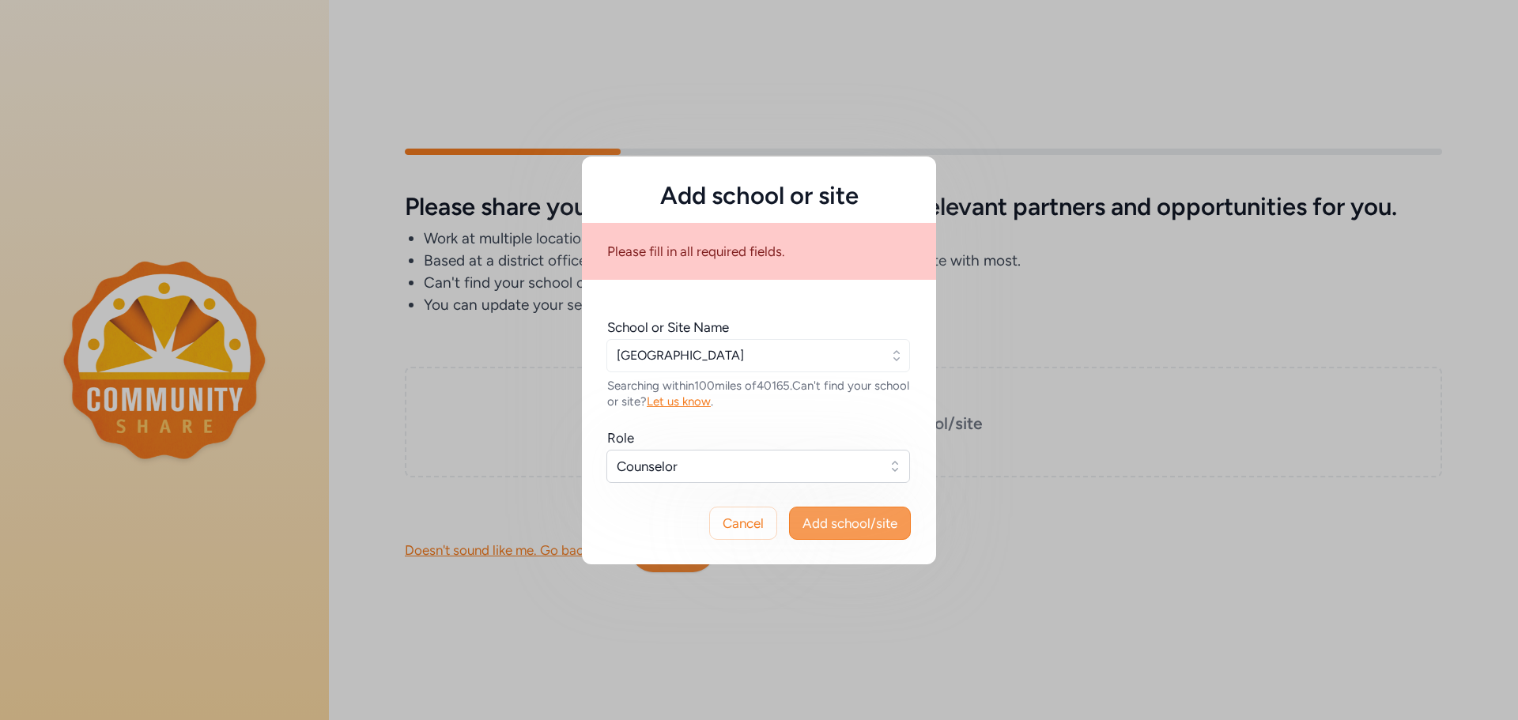
click at [835, 527] on span "Add school/site" at bounding box center [850, 523] width 95 height 19
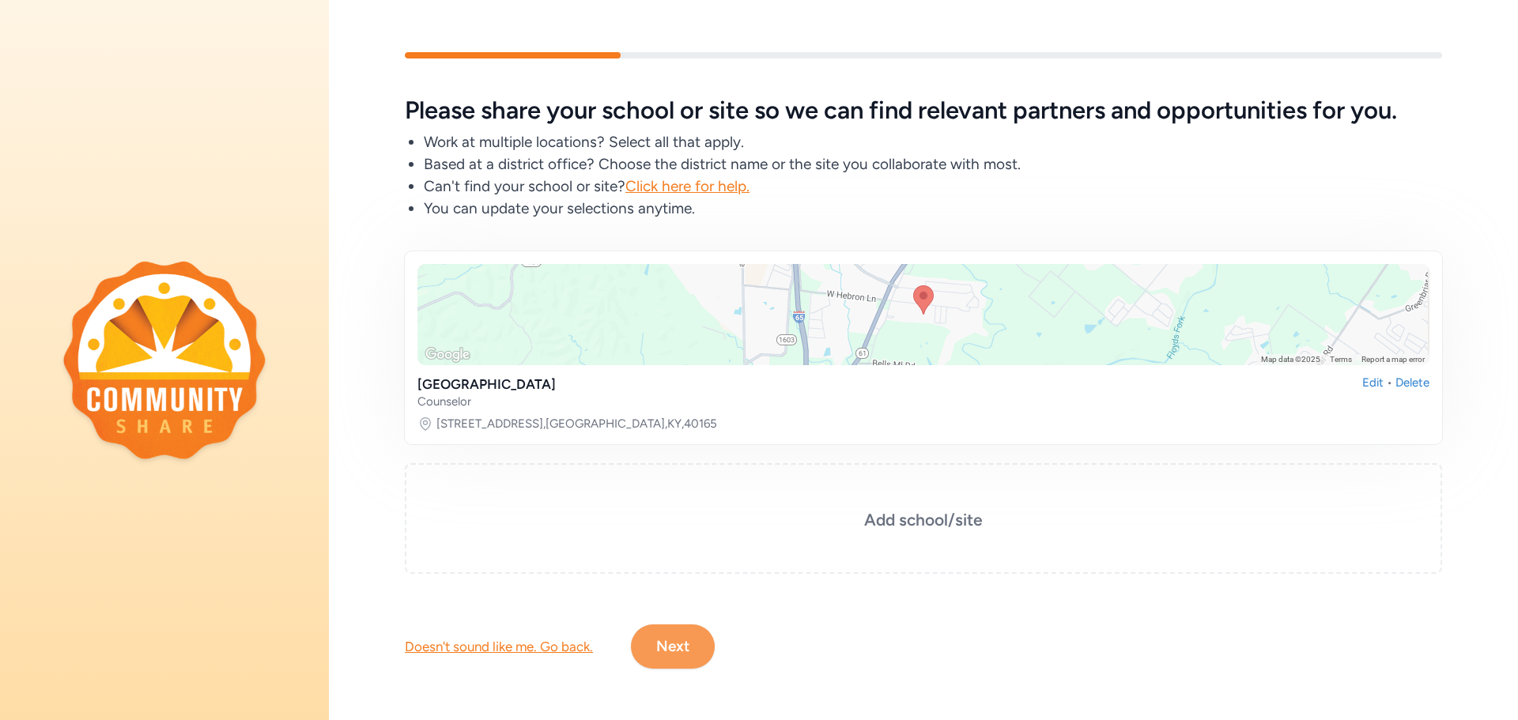
scroll to position [9, 0]
click at [686, 629] on button "Next" at bounding box center [673, 647] width 84 height 44
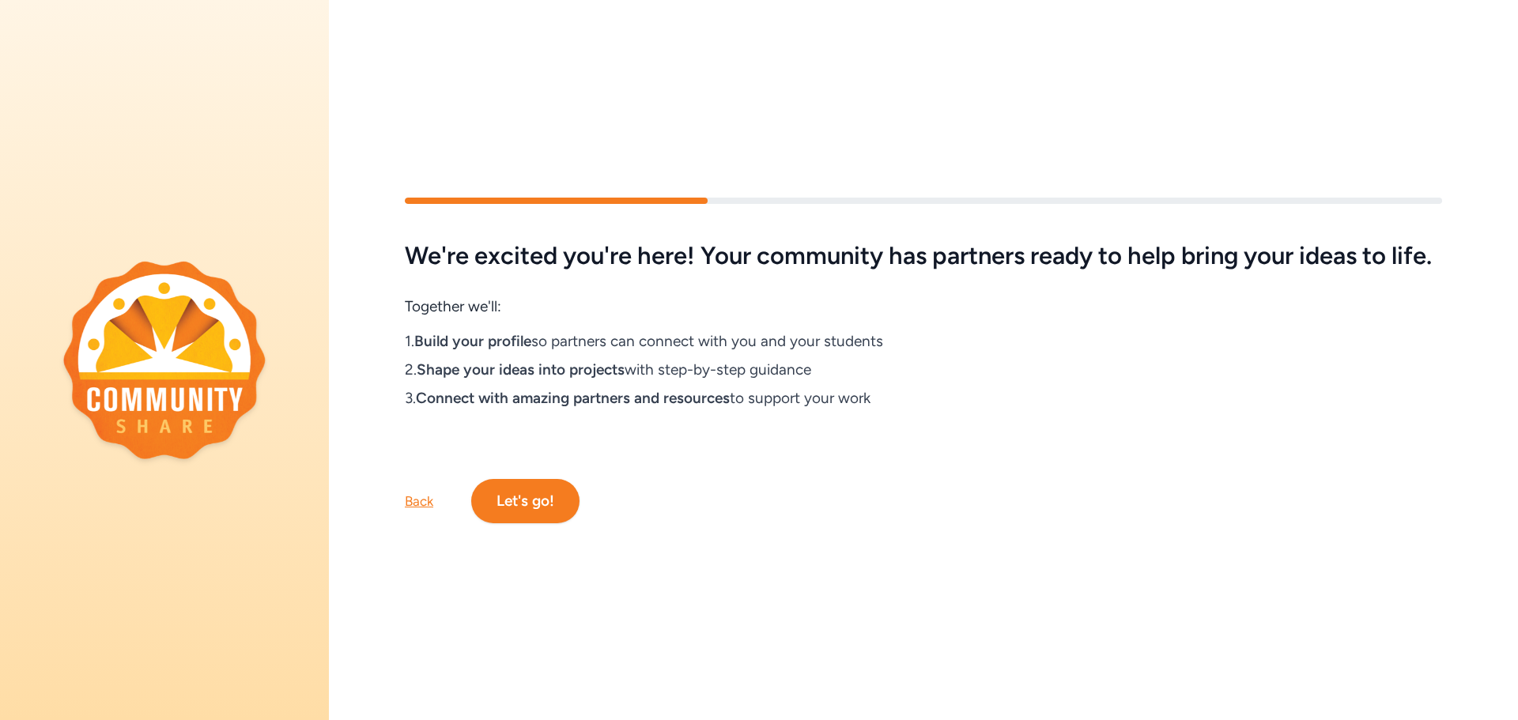
click at [563, 503] on button "Let's go!" at bounding box center [525, 501] width 108 height 44
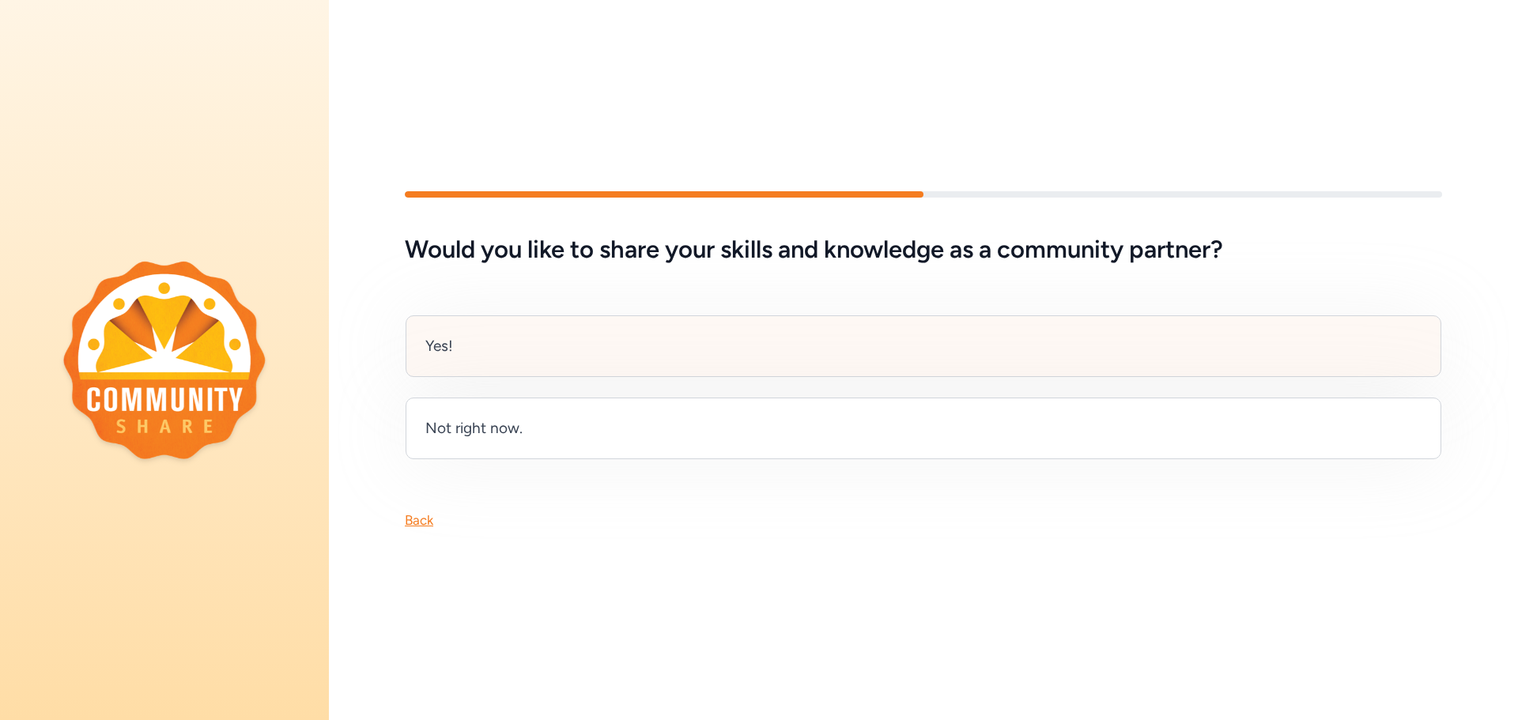
click at [666, 358] on div "Yes!" at bounding box center [924, 346] width 1036 height 62
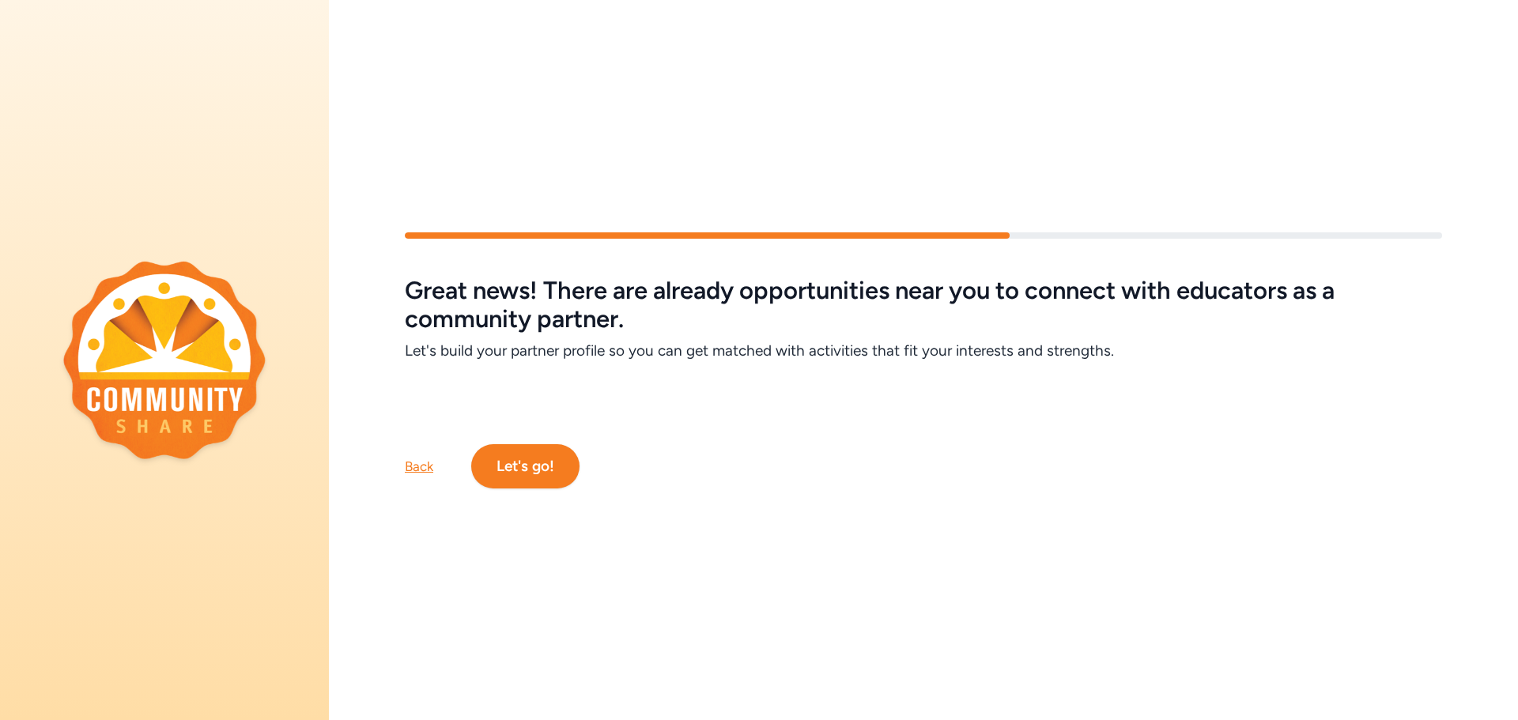
click at [538, 451] on button "Let's go!" at bounding box center [525, 466] width 108 height 44
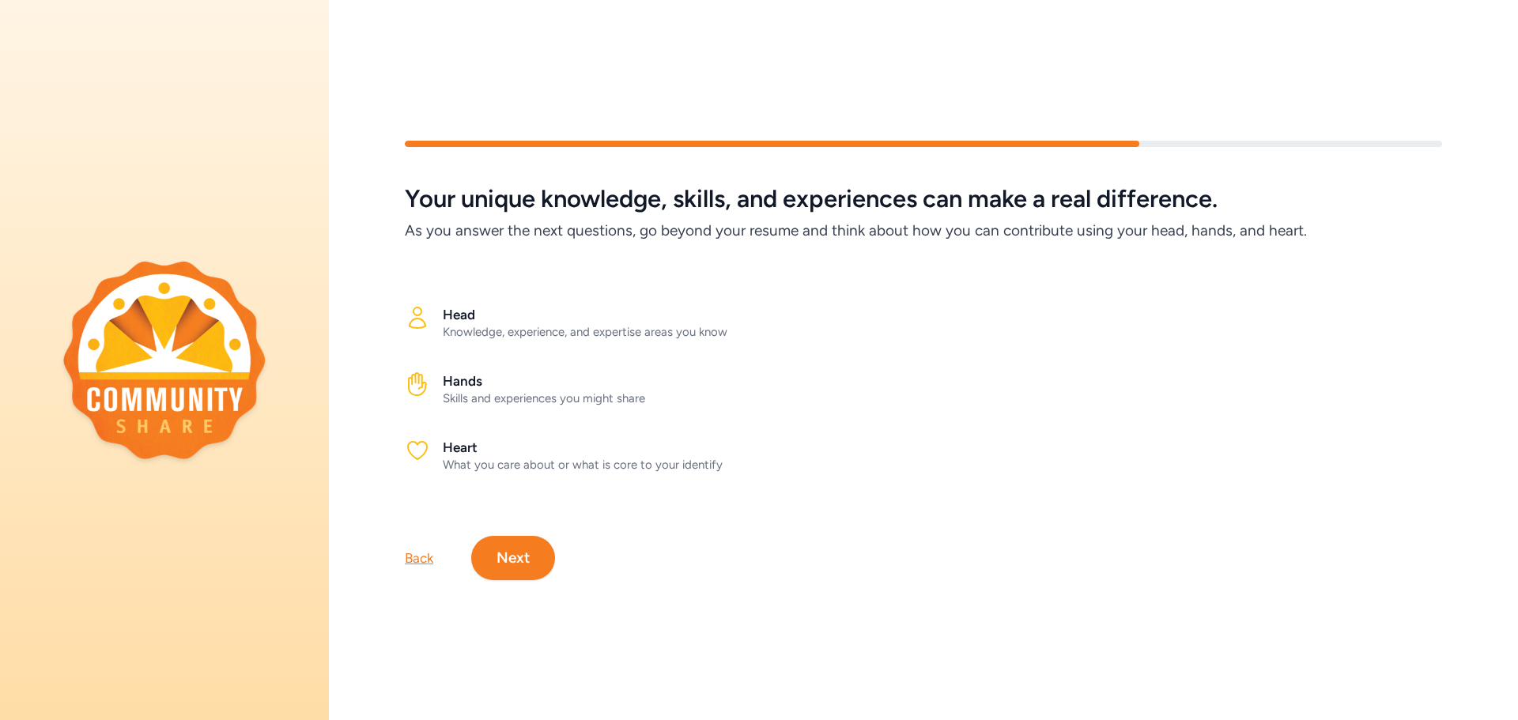
click at [529, 549] on button "Next" at bounding box center [513, 558] width 84 height 44
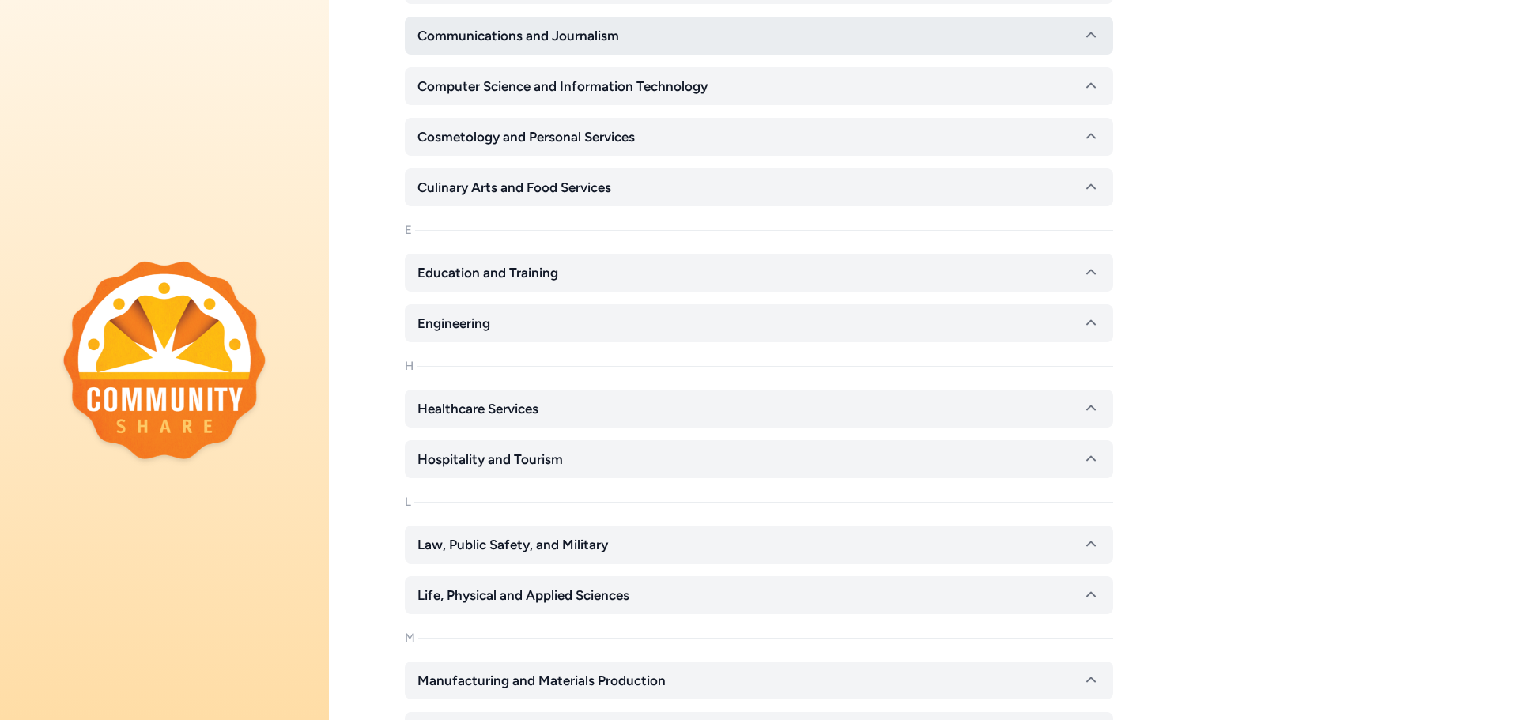
scroll to position [553, 0]
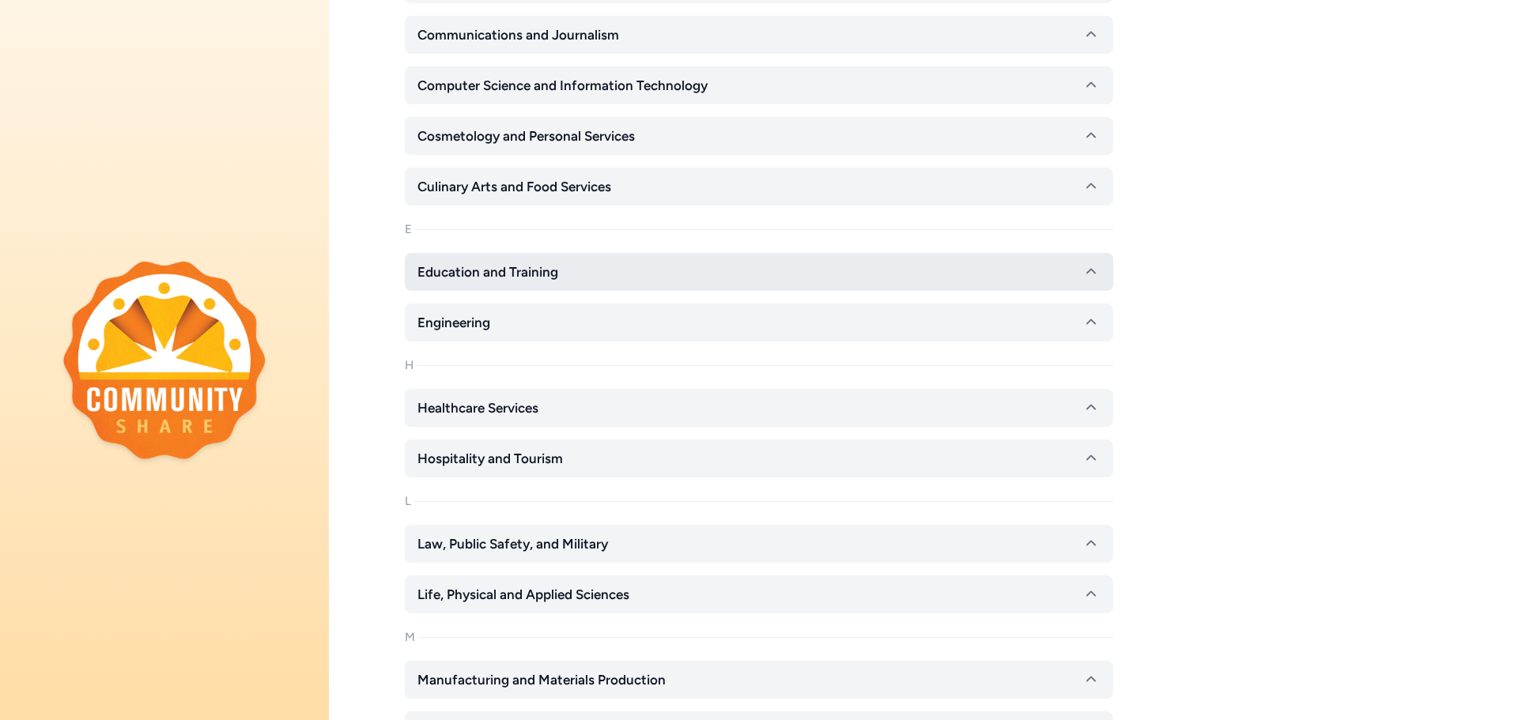
click at [541, 276] on span "Education and Training" at bounding box center [487, 272] width 141 height 19
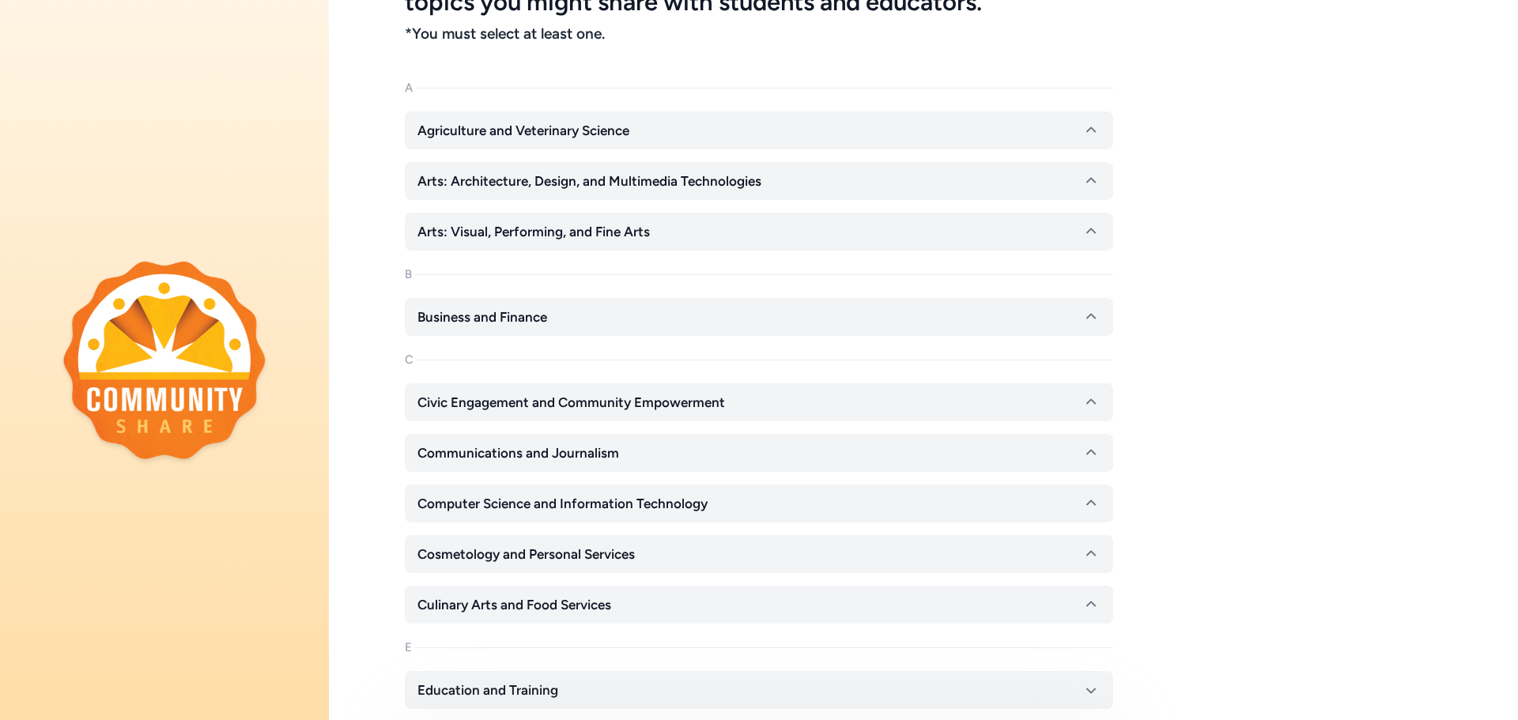
scroll to position [0, 0]
